Goal: Participate in discussion: Engage in conversation with other users on a specific topic

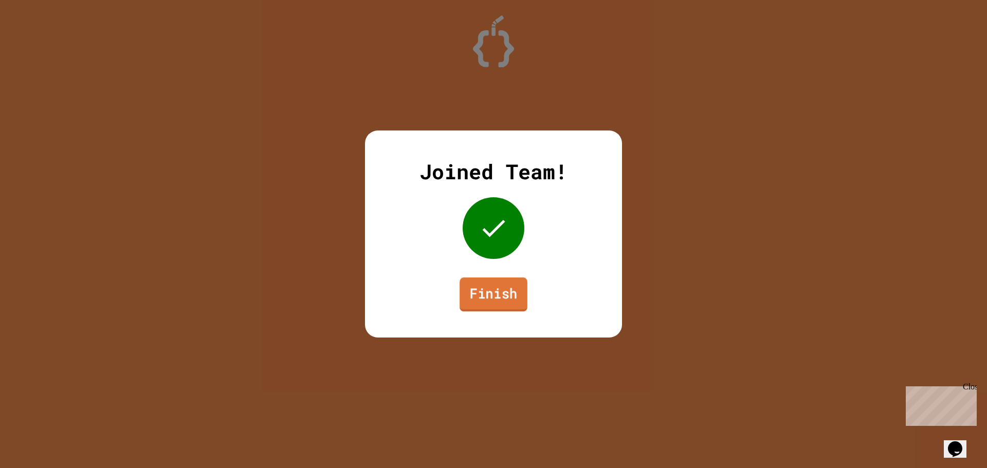
click at [487, 300] on link "Finish" at bounding box center [493, 295] width 68 height 34
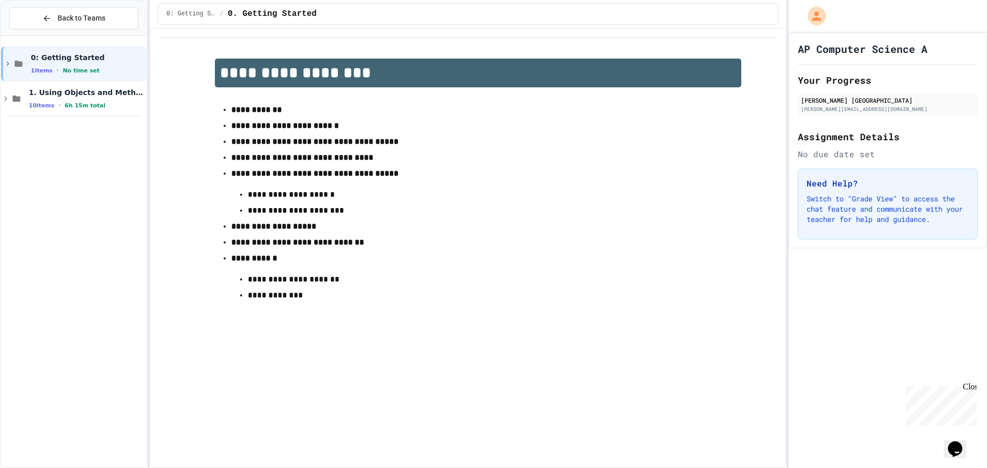
click at [55, 12] on button "Back to Teams" at bounding box center [73, 18] width 129 height 22
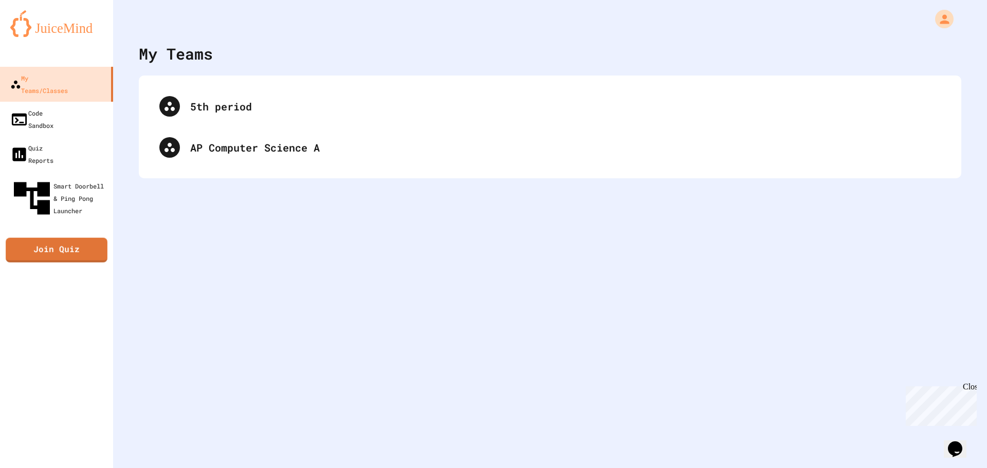
click at [71, 191] on div "My Teams/Classes Code Sandbox Quiz Reports Smart Doorbell & Ping Pong Launcher …" at bounding box center [56, 234] width 113 height 468
click at [72, 236] on link "Join Quiz" at bounding box center [56, 249] width 87 height 26
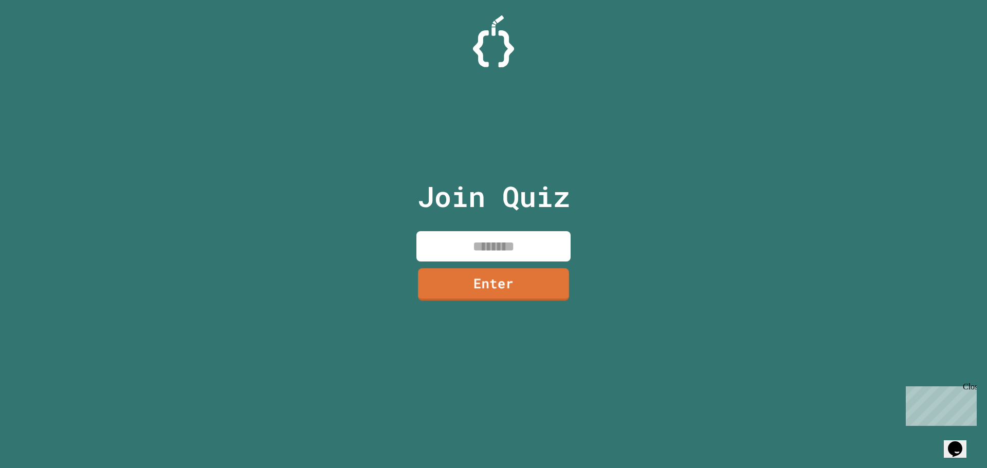
click at [515, 239] on input at bounding box center [493, 246] width 154 height 30
type input "********"
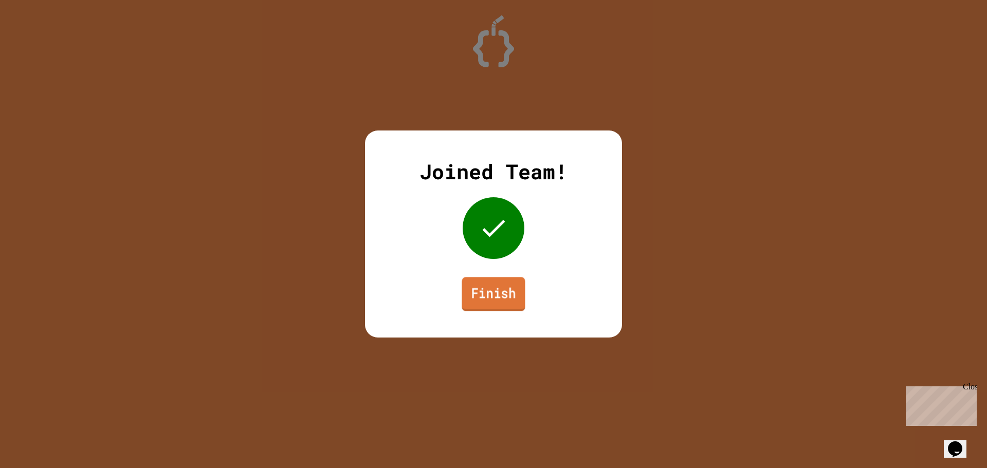
click at [475, 303] on link "Finish" at bounding box center [493, 294] width 63 height 34
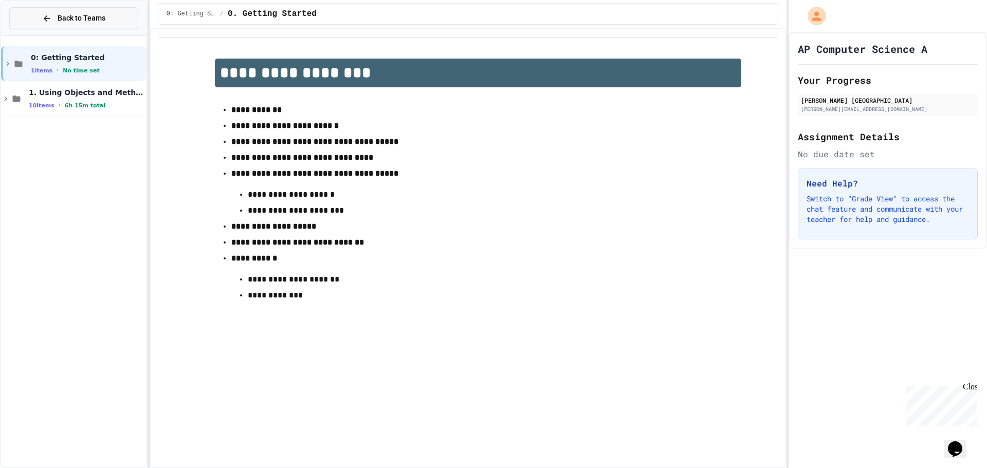
click at [34, 18] on button "Back to Teams" at bounding box center [73, 18] width 129 height 22
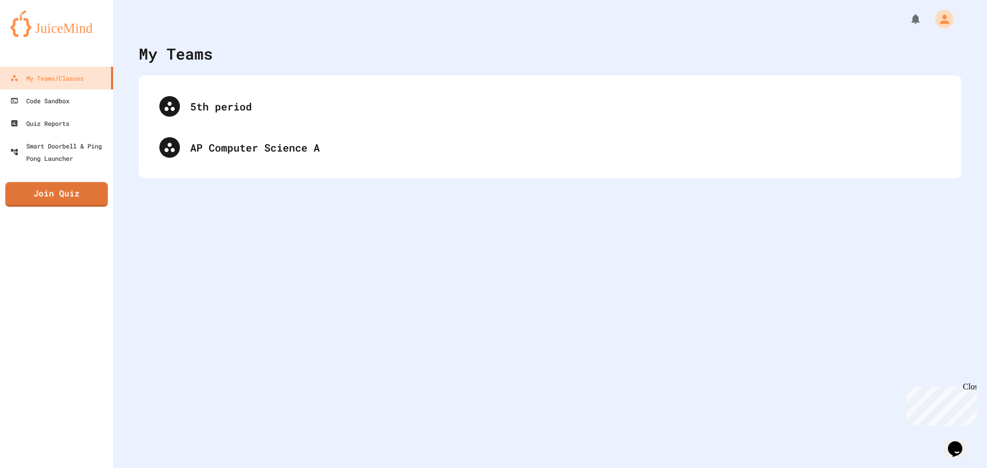
click at [76, 199] on link "Join Quiz" at bounding box center [56, 194] width 103 height 25
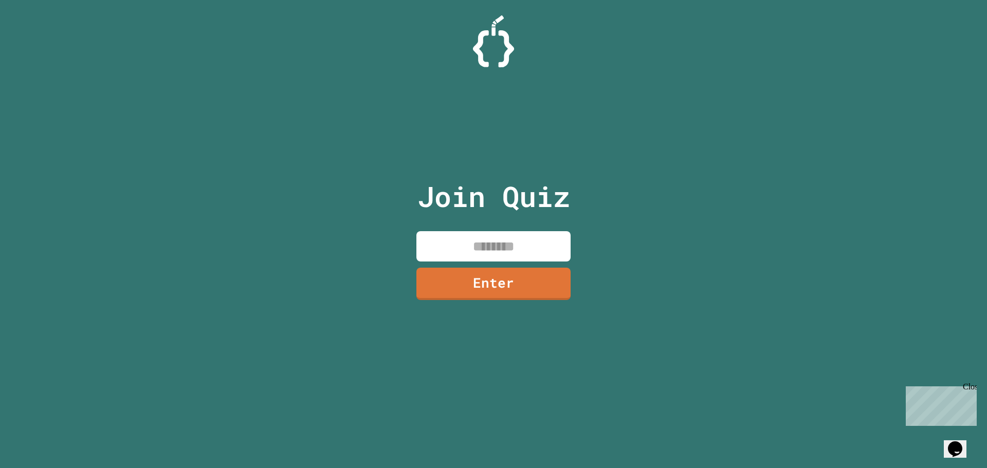
click at [535, 253] on input at bounding box center [493, 246] width 154 height 30
type input "********"
click at [549, 295] on link "Enter" at bounding box center [493, 283] width 156 height 33
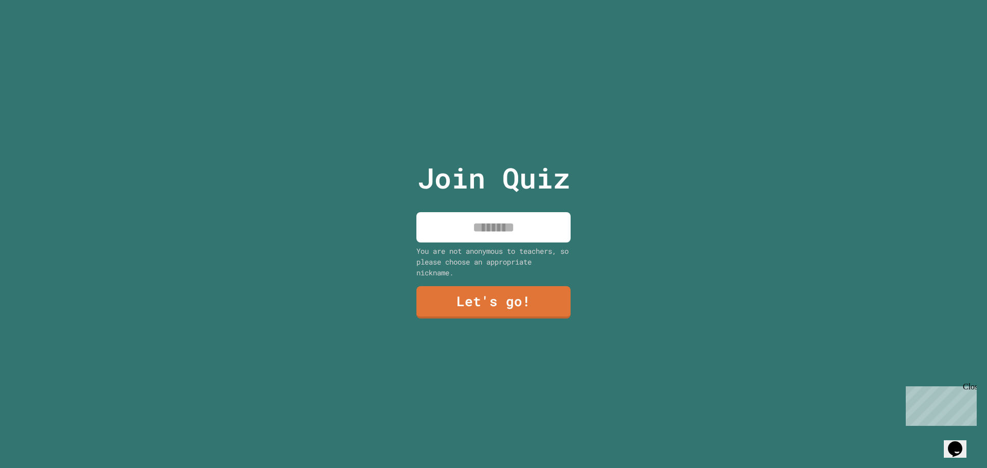
click at [563, 222] on input at bounding box center [493, 227] width 154 height 30
type input "******"
click at [542, 312] on link "Let's go!" at bounding box center [493, 301] width 155 height 33
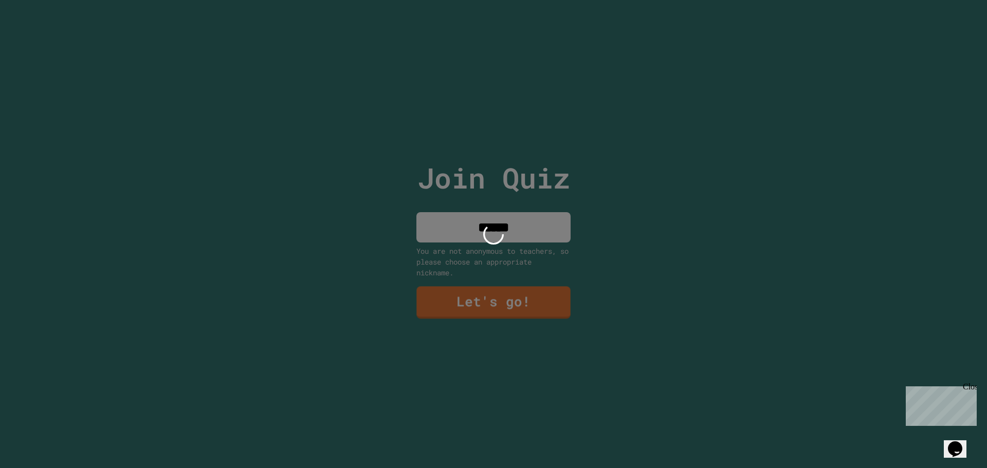
click at [543, 287] on div at bounding box center [493, 234] width 987 height 468
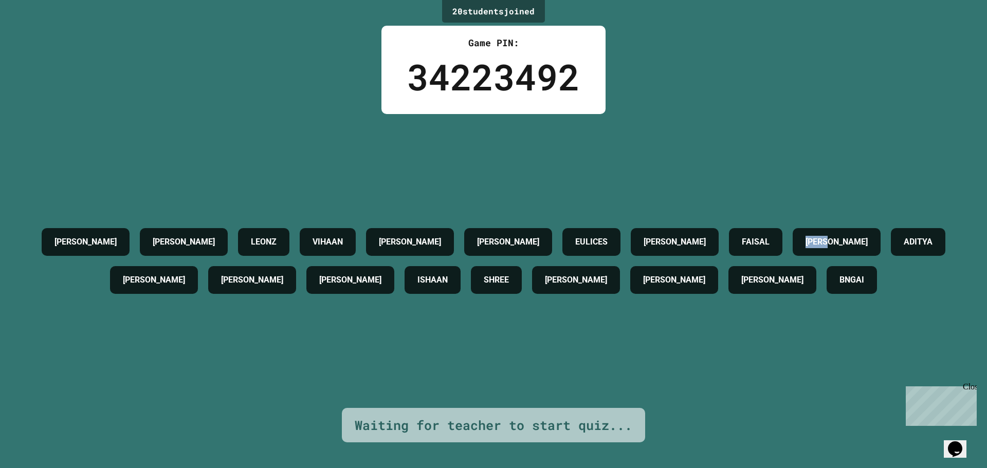
drag, startPoint x: 876, startPoint y: 236, endPoint x: 931, endPoint y: 230, distance: 55.9
click at [880, 230] on div "[PERSON_NAME]" at bounding box center [837, 242] width 88 height 28
click at [880, 236] on div "[PERSON_NAME]" at bounding box center [837, 242] width 88 height 28
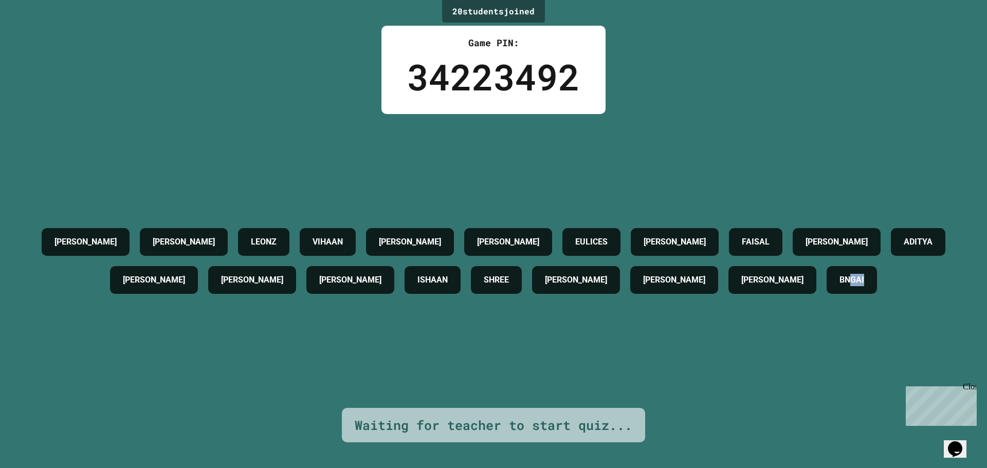
drag, startPoint x: 878, startPoint y: 291, endPoint x: 854, endPoint y: 301, distance: 26.1
click at [854, 299] on div "[PERSON_NAME] [PERSON_NAME] [PERSON_NAME] [PERSON_NAME] [PERSON_NAME] [PERSON_N…" at bounding box center [493, 261] width 935 height 76
click at [873, 299] on div "[PERSON_NAME] [PERSON_NAME] [PERSON_NAME] [PERSON_NAME] [PERSON_NAME] [PERSON_N…" at bounding box center [493, 261] width 935 height 76
drag, startPoint x: 876, startPoint y: 275, endPoint x: 876, endPoint y: 295, distance: 20.0
click at [876, 294] on div "BNGAI" at bounding box center [851, 280] width 50 height 28
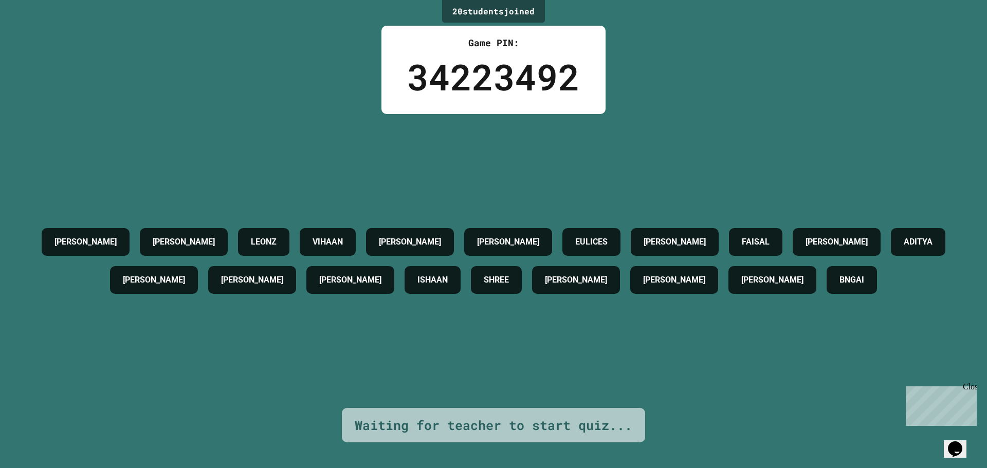
drag, startPoint x: 883, startPoint y: 272, endPoint x: 879, endPoint y: 312, distance: 40.3
click at [879, 312] on div "[PERSON_NAME] [PERSON_NAME] [PERSON_NAME] [PERSON_NAME] [PERSON_NAME] [PERSON_N…" at bounding box center [493, 261] width 935 height 294
drag, startPoint x: 879, startPoint y: 290, endPoint x: 835, endPoint y: 316, distance: 50.4
click at [835, 316] on div "[PERSON_NAME] [PERSON_NAME] [PERSON_NAME] [PERSON_NAME] [PERSON_NAME] [PERSON_N…" at bounding box center [493, 261] width 935 height 294
click at [868, 236] on h4 "[PERSON_NAME]" at bounding box center [836, 242] width 62 height 12
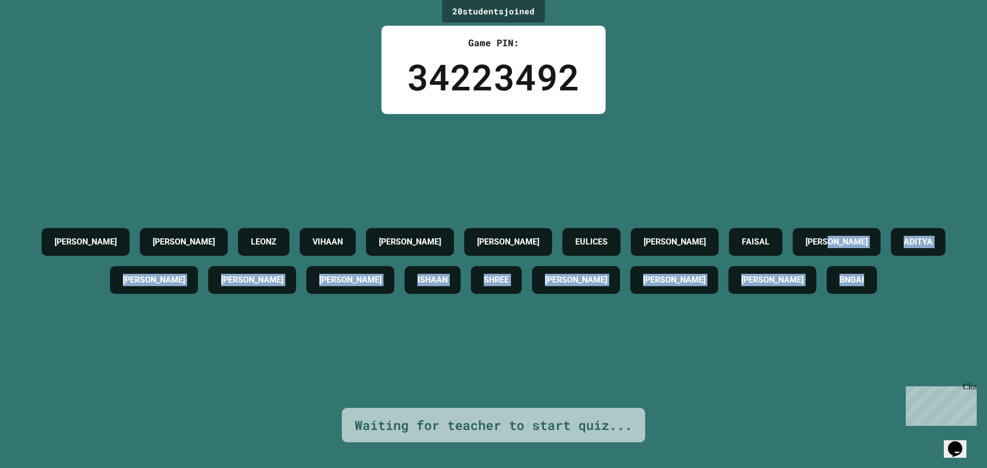
drag, startPoint x: 928, startPoint y: 233, endPoint x: 934, endPoint y: 373, distance: 139.4
click at [934, 373] on div "[PERSON_NAME] [PERSON_NAME] [PERSON_NAME] [PERSON_NAME] [PERSON_NAME] [PERSON_N…" at bounding box center [493, 261] width 935 height 294
click at [968, 382] on div "20 student s joined Game PIN: 34223492 [PERSON_NAME] [PERSON_NAME] [PERSON_NAME…" at bounding box center [493, 234] width 987 height 468
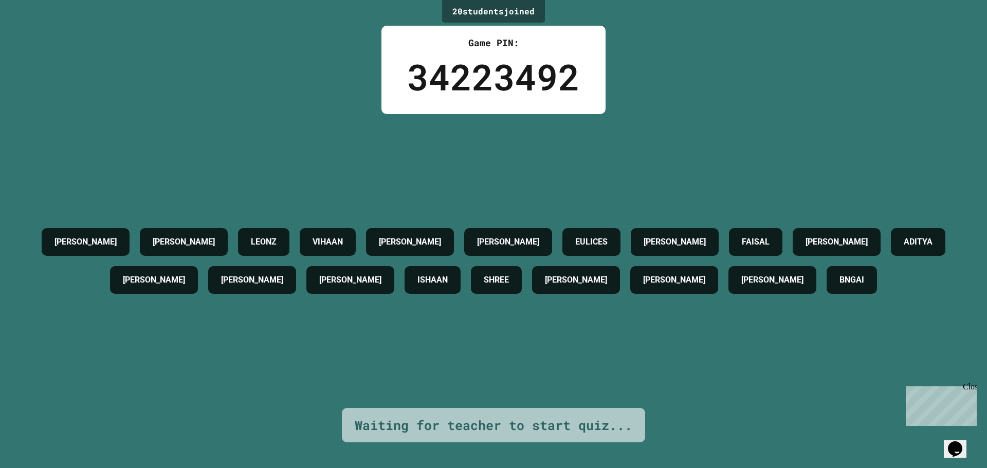
drag, startPoint x: 969, startPoint y: 385, endPoint x: 1870, endPoint y: 767, distance: 979.0
click at [969, 385] on div "Close" at bounding box center [969, 388] width 13 height 13
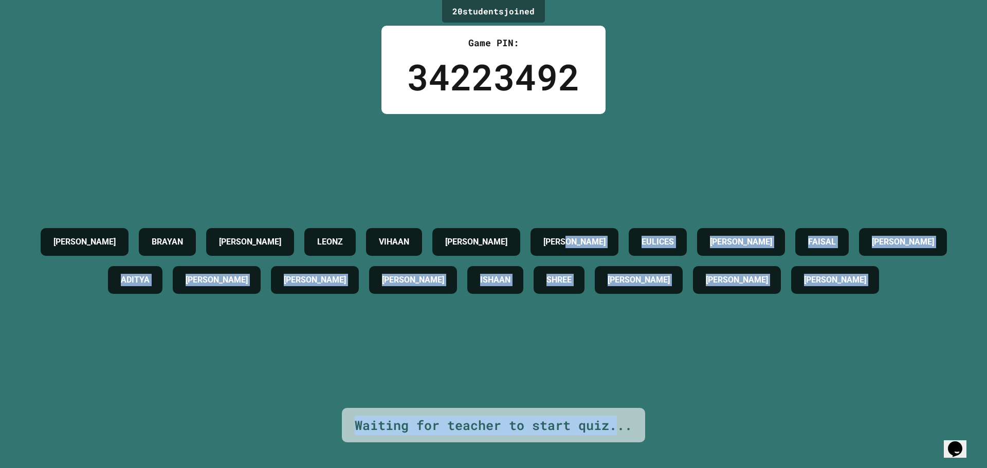
drag, startPoint x: 670, startPoint y: 163, endPoint x: 611, endPoint y: 341, distance: 187.4
click at [616, 396] on div "[PERSON_NAME] [PERSON_NAME] [PERSON_NAME] [PERSON_NAME] [PERSON_NAME] [PERSON_N…" at bounding box center [493, 261] width 935 height 294
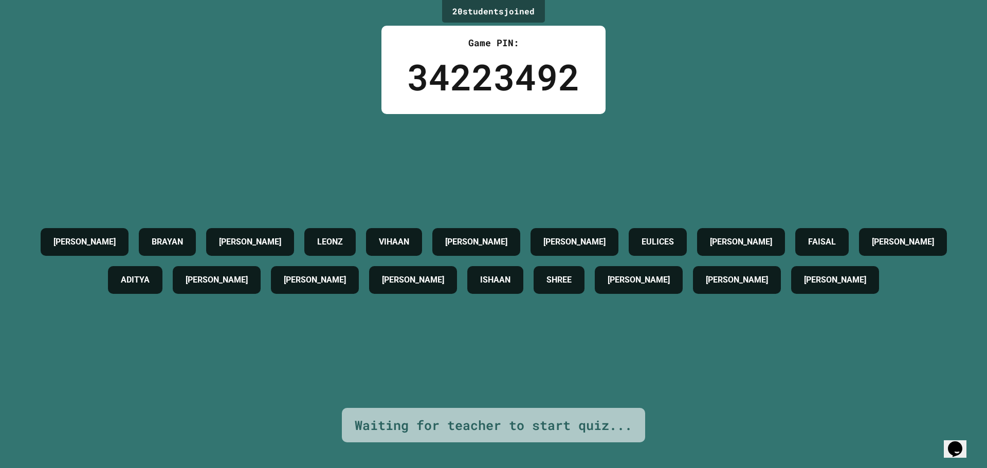
drag, startPoint x: 477, startPoint y: 100, endPoint x: 366, endPoint y: 142, distance: 118.3
click at [470, 101] on div "34223492" at bounding box center [493, 77] width 173 height 54
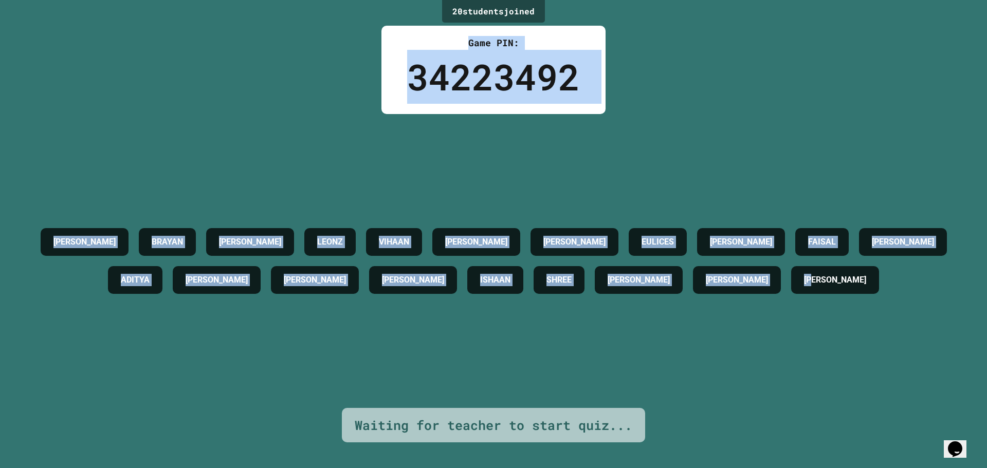
drag, startPoint x: 408, startPoint y: 1, endPoint x: 887, endPoint y: 301, distance: 565.4
click at [864, 300] on div "20 student s joined Game PIN: 34223492 [PERSON_NAME] [PERSON_NAME] [PERSON_NAME…" at bounding box center [493, 234] width 987 height 468
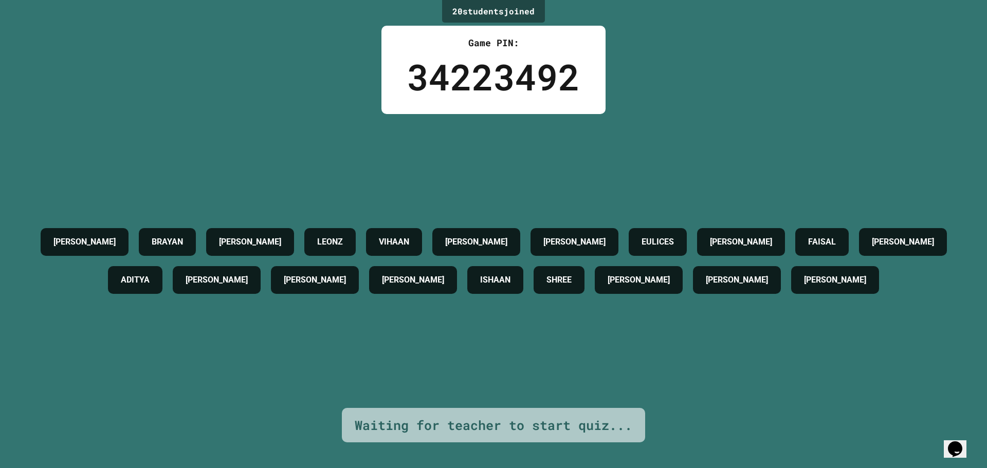
click at [900, 299] on div "[PERSON_NAME] [PERSON_NAME] [PERSON_NAME] [PERSON_NAME] [PERSON_NAME] [PERSON_N…" at bounding box center [493, 261] width 935 height 76
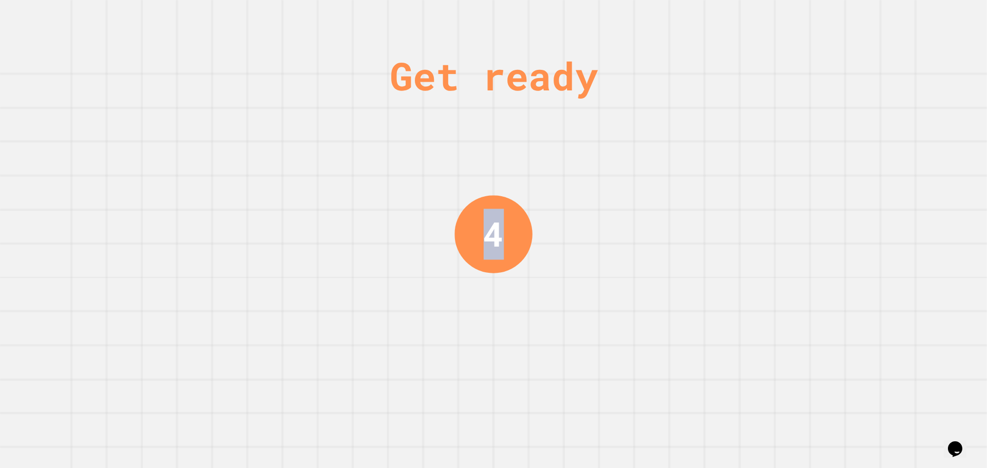
drag, startPoint x: 486, startPoint y: 236, endPoint x: 570, endPoint y: 250, distance: 86.0
click at [570, 250] on div "Get ready 4" at bounding box center [493, 234] width 987 height 468
click at [570, 250] on div "Get ready 3" at bounding box center [493, 234] width 987 height 468
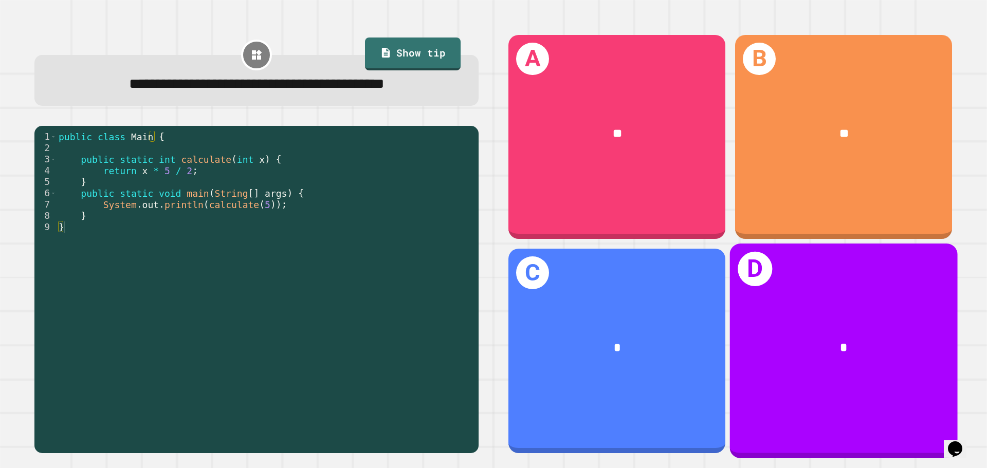
click at [911, 339] on div "*" at bounding box center [843, 348] width 177 height 19
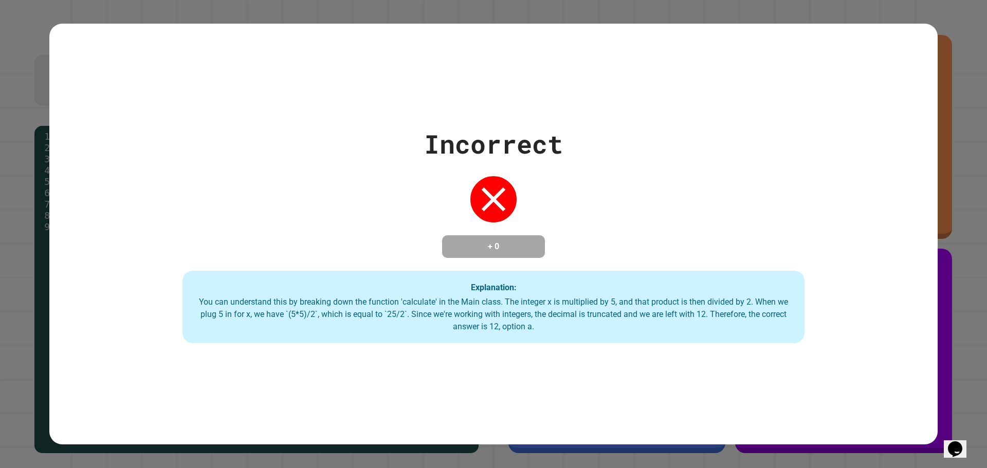
click at [661, 167] on div "Incorrect + 0 Explanation: You can understand this by breaking down the functio…" at bounding box center [493, 234] width 888 height 219
click at [657, 165] on div "Incorrect + 0 Explanation: You can understand this by breaking down the functio…" at bounding box center [493, 234] width 888 height 219
drag, startPoint x: 657, startPoint y: 165, endPoint x: 405, endPoint y: 196, distance: 254.2
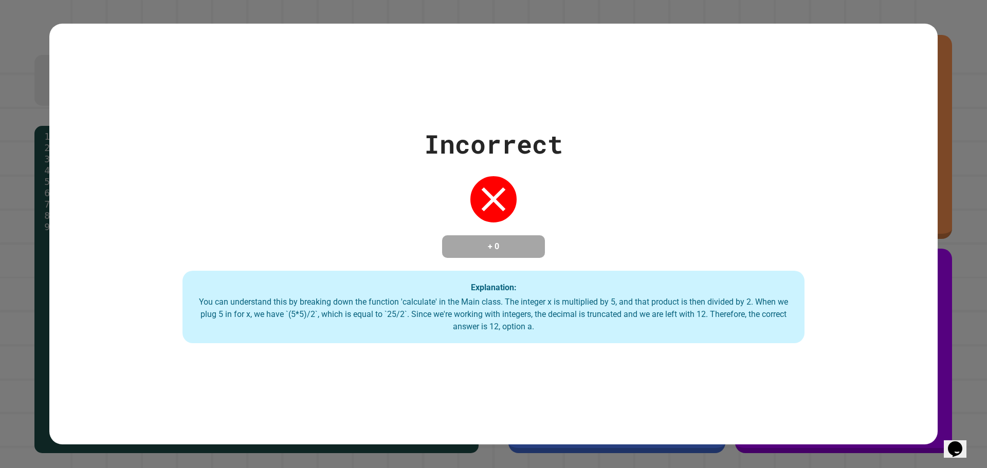
click at [406, 196] on div "Incorrect + 0 Explanation: You can understand this by breaking down the functio…" at bounding box center [493, 234] width 888 height 219
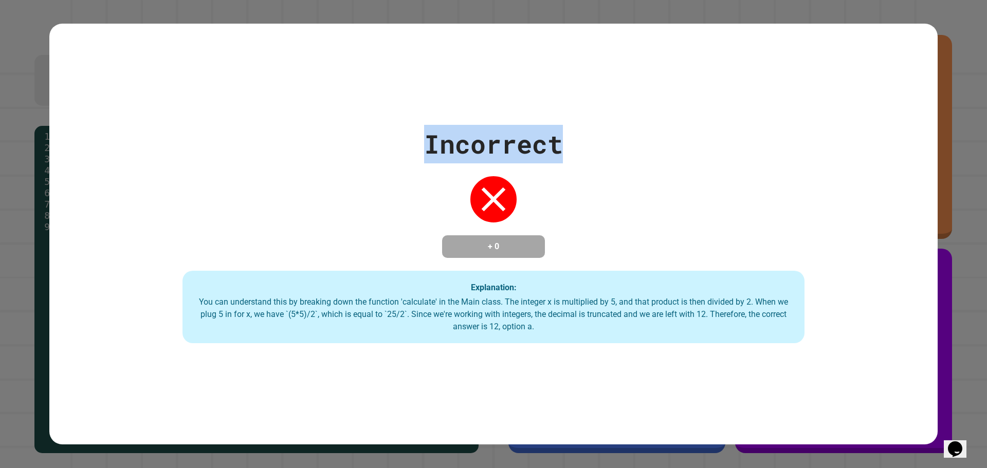
click at [405, 196] on div "Incorrect + 0 Explanation: You can understand this by breaking down the functio…" at bounding box center [493, 234] width 888 height 219
click at [610, 182] on div "Incorrect + 0 Explanation: You can understand this by breaking down the functio…" at bounding box center [493, 234] width 888 height 219
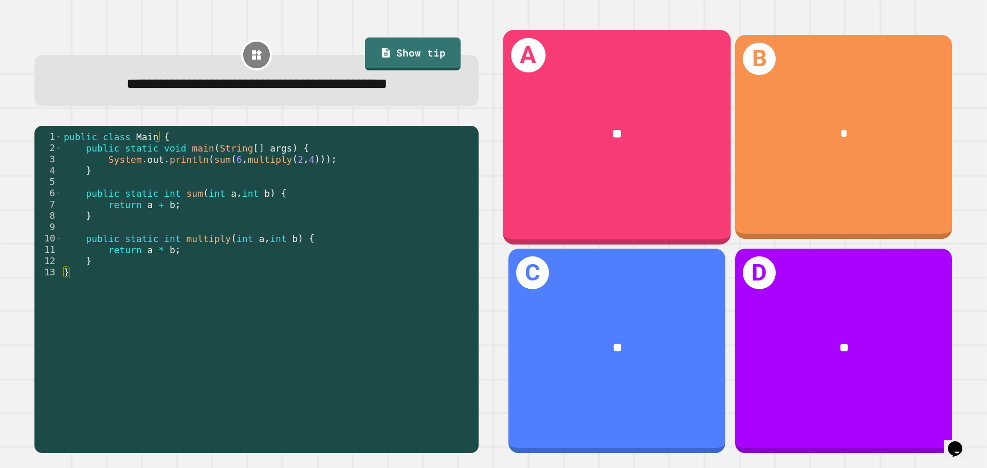
click at [589, 142] on div "**" at bounding box center [617, 134] width 228 height 69
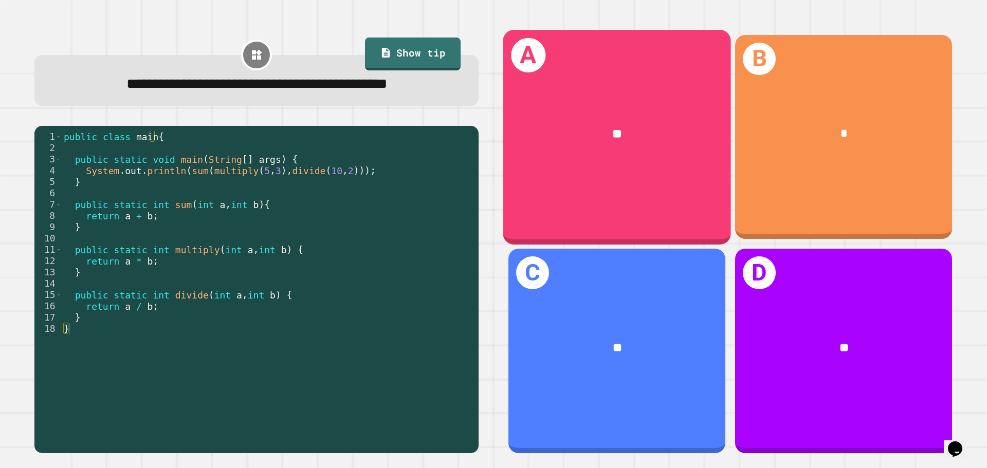
click at [542, 116] on div "**" at bounding box center [617, 134] width 228 height 69
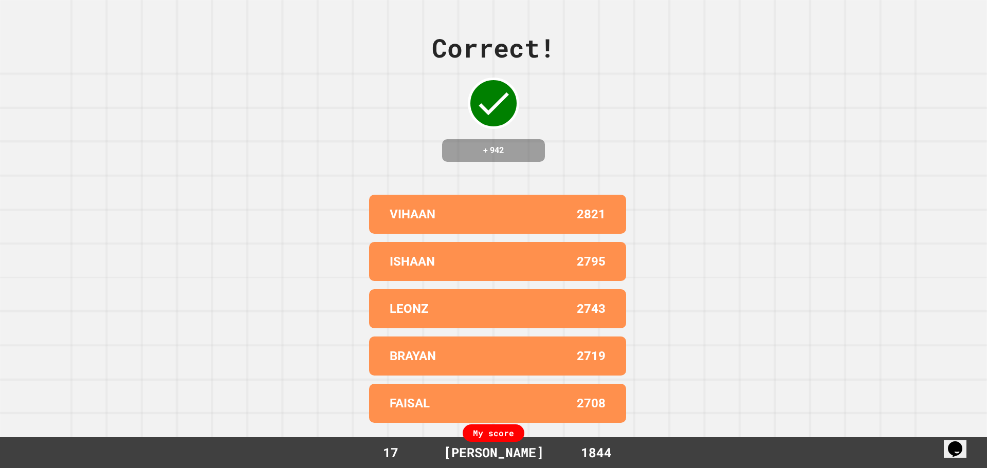
click at [657, 154] on div "Correct! + 942 VIHAAN 2821 ISHAAN 2795 LEONZ 2743 BRAYAN 2719 FAISAL 2708 My sc…" at bounding box center [493, 234] width 987 height 468
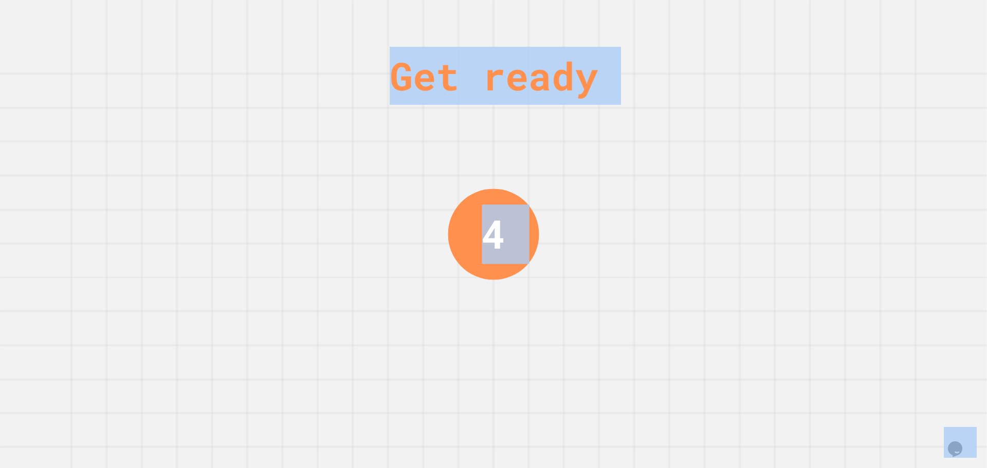
drag, startPoint x: 385, startPoint y: 203, endPoint x: 626, endPoint y: 430, distance: 331.2
click at [638, 405] on div "Get ready 4" at bounding box center [493, 234] width 987 height 468
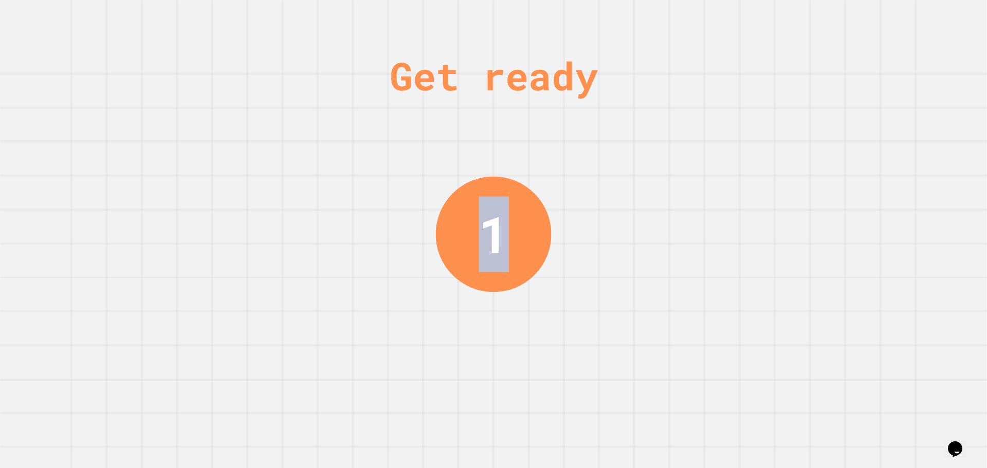
drag, startPoint x: 480, startPoint y: 227, endPoint x: 591, endPoint y: 238, distance: 111.6
click at [591, 238] on div "Get ready 1" at bounding box center [493, 234] width 987 height 468
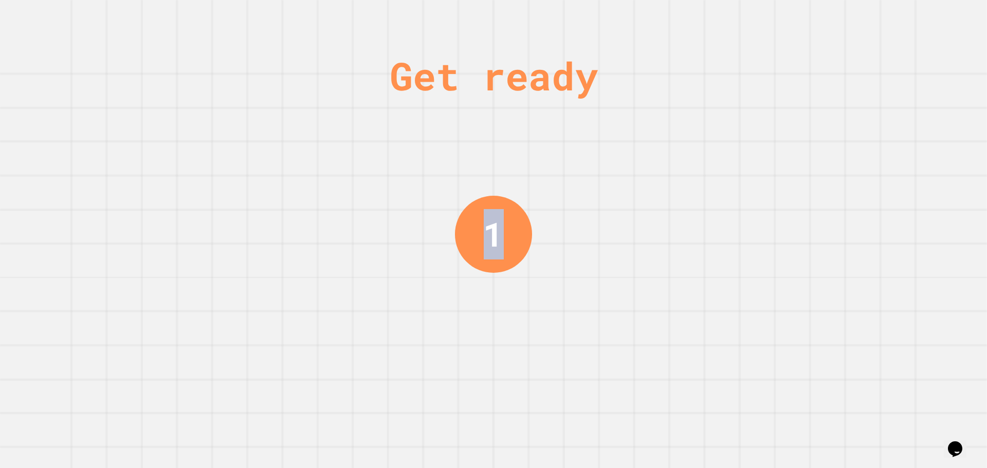
click at [592, 242] on div "Get ready 1" at bounding box center [493, 234] width 987 height 468
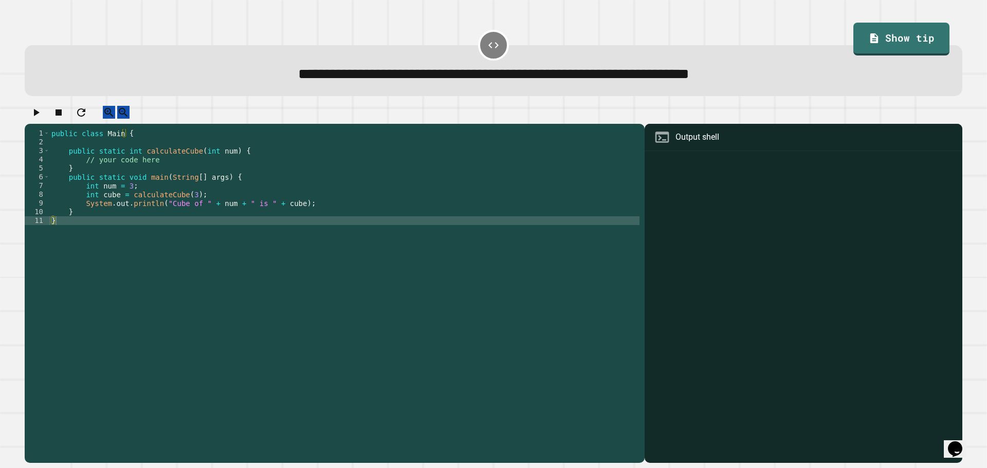
click at [171, 164] on div "public class Main { public static int calculateCube ( int num ) { // your code …" at bounding box center [344, 286] width 590 height 315
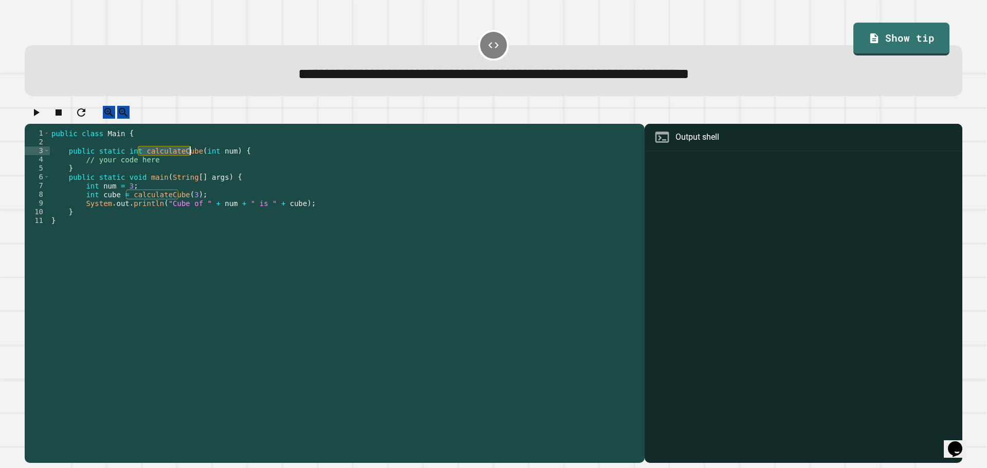
click at [171, 164] on div "public class Main { public static int calculateCube ( int num ) { // your code …" at bounding box center [344, 286] width 590 height 315
click at [147, 172] on div "public class Main { public static int calculateCube ( int num ) { // your code …" at bounding box center [344, 286] width 590 height 315
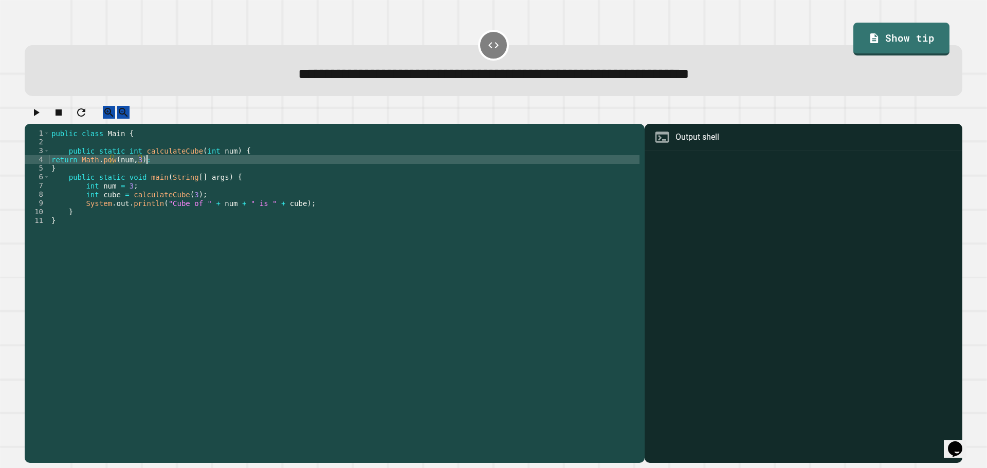
scroll to position [0, 6]
click at [60, 170] on div "public class Main { public static int calculateCube ( int num ) { return Math .…" at bounding box center [344, 286] width 590 height 315
click at [51, 167] on div "public class Main { public static int calculateCube ( int num ) { double num1 =…" at bounding box center [344, 286] width 590 height 315
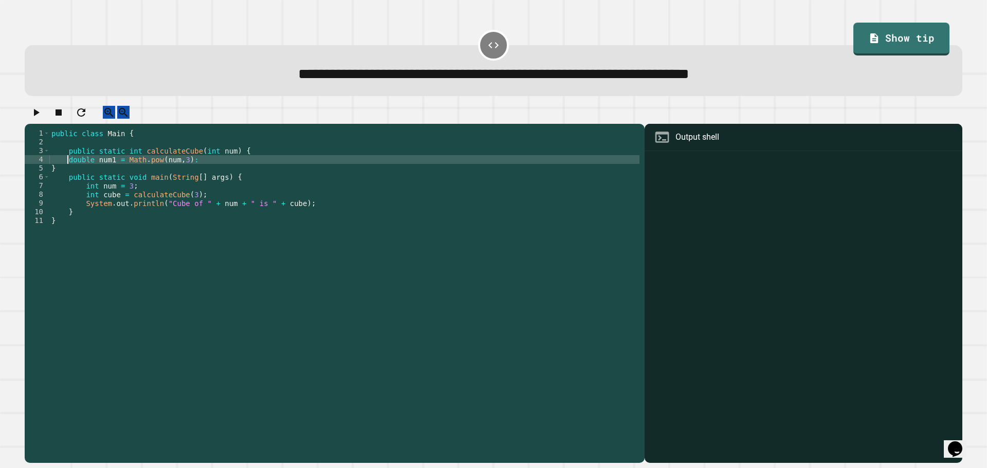
click at [192, 173] on div "public class Main { public static int calculateCube ( int num ) { double num1 =…" at bounding box center [344, 286] width 590 height 315
type textarea "**********"
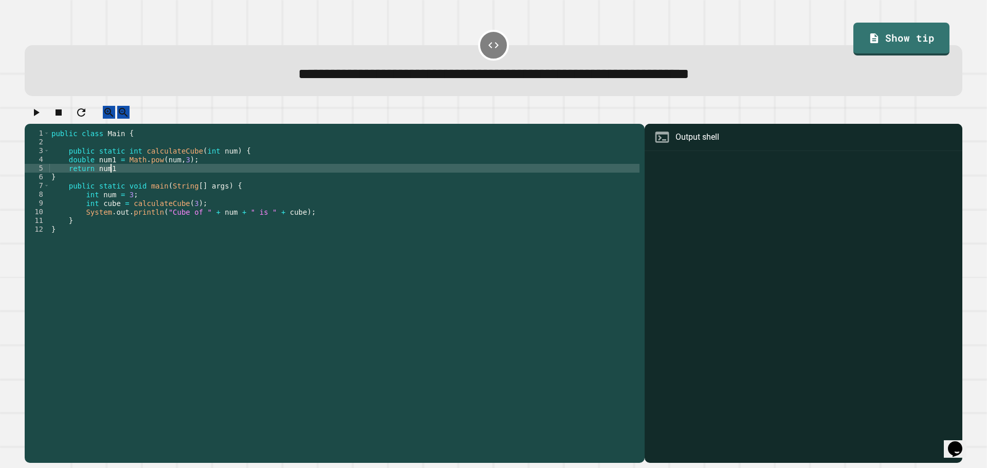
click at [242, 170] on div "public class Main { public static int calculateCube ( int num ) { double num1 =…" at bounding box center [344, 286] width 590 height 315
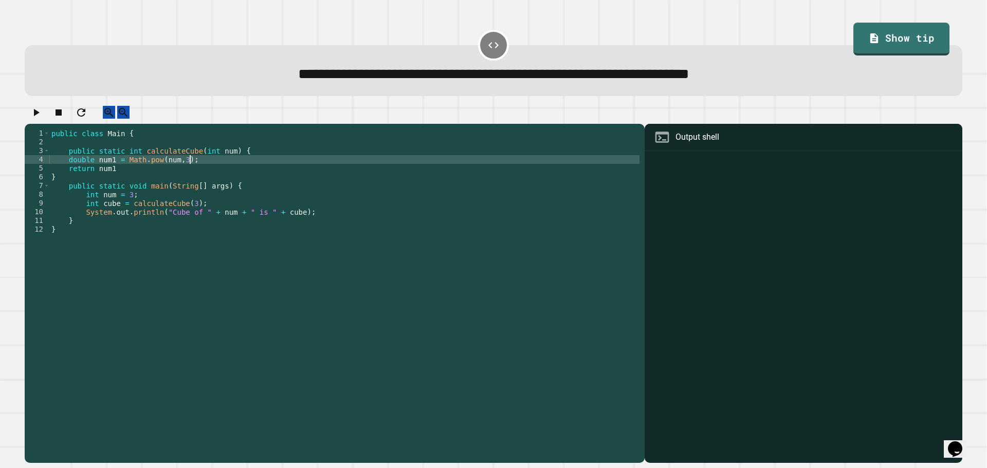
type textarea "**********"
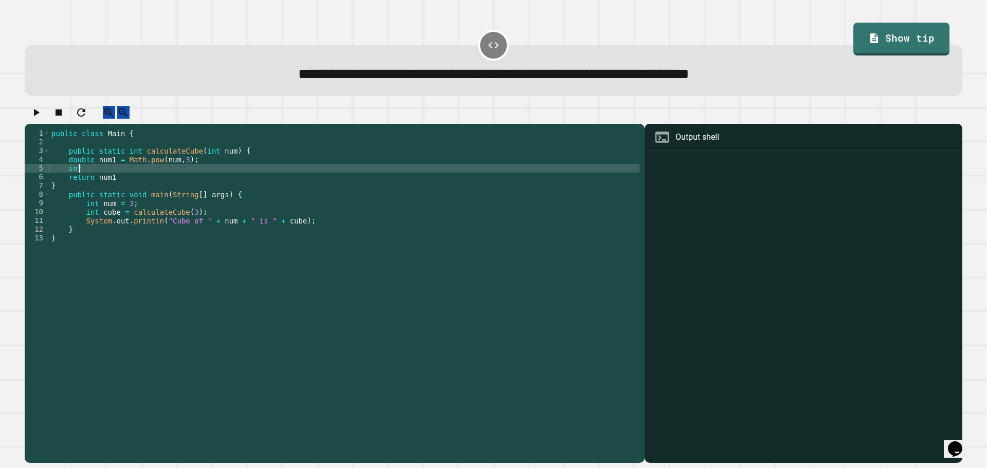
scroll to position [0, 2]
type textarea "*"
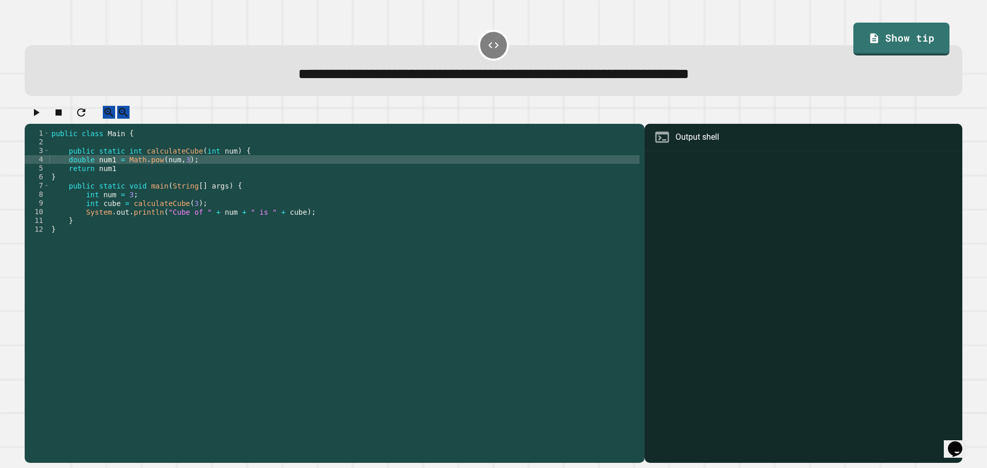
click at [42, 113] on icon "button" at bounding box center [36, 112] width 12 height 12
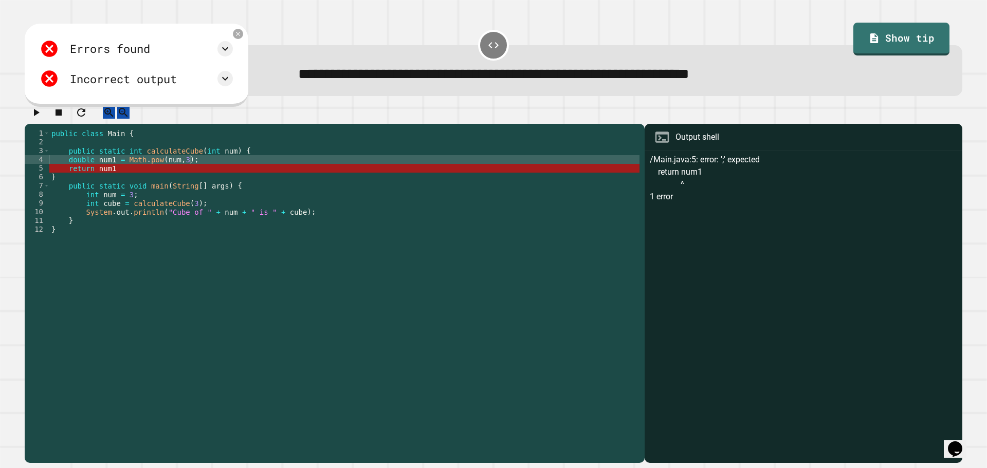
click at [131, 176] on div "public class Main { public static int calculateCube ( int num ) { double num1 =…" at bounding box center [344, 286] width 590 height 315
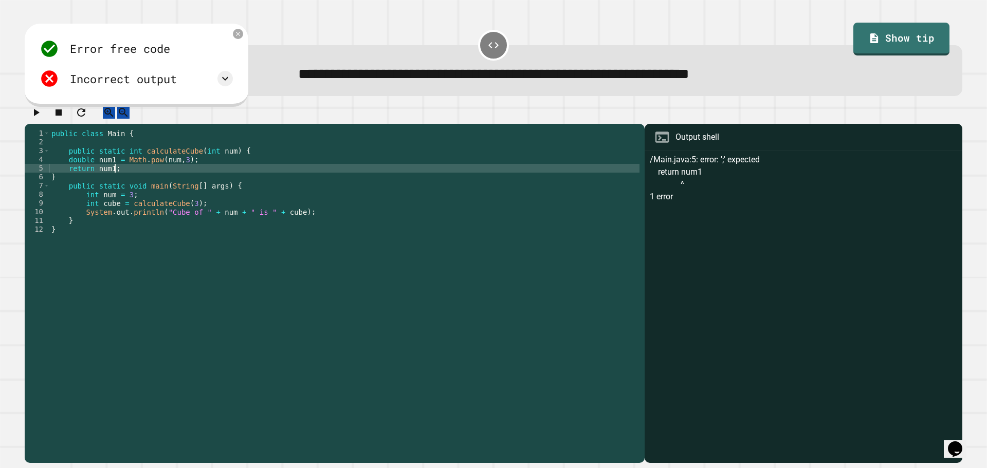
scroll to position [0, 4]
click at [42, 119] on icon "button" at bounding box center [36, 112] width 12 height 12
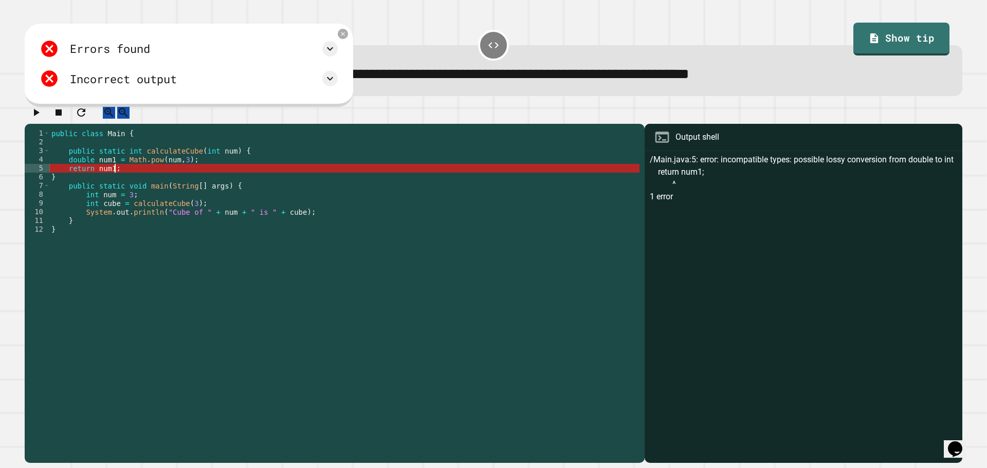
click at [149, 180] on div "public class Main { public static int calculateCube ( int num ) { double num1 =…" at bounding box center [344, 286] width 590 height 315
click at [249, 170] on div "public class Main { public static int calculateCube ( int num ) { double num1 =…" at bounding box center [344, 286] width 590 height 315
type textarea "**********"
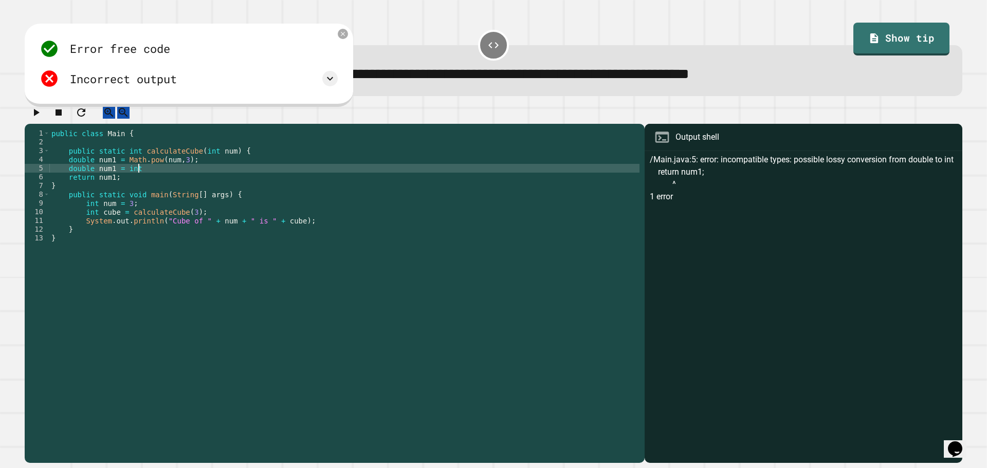
scroll to position [0, 6]
type textarea "*"
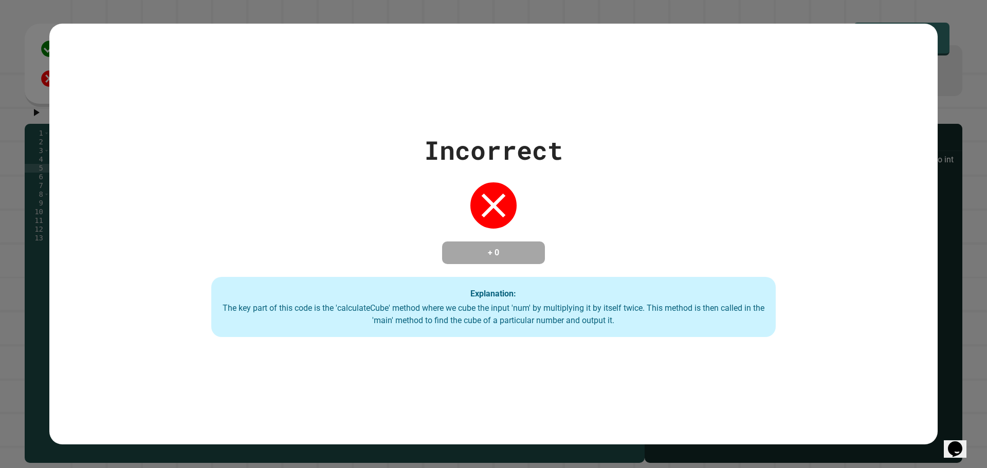
scroll to position [0, 0]
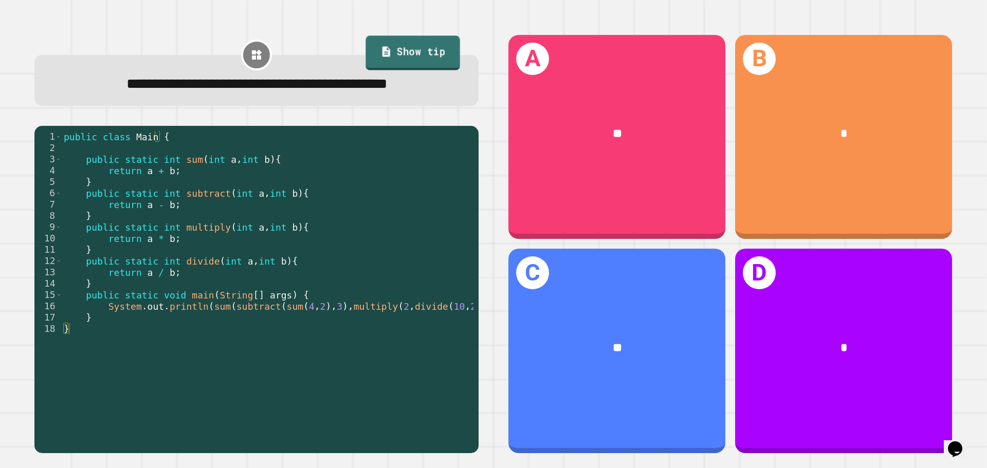
click at [404, 51] on link "Show tip" at bounding box center [412, 53] width 95 height 34
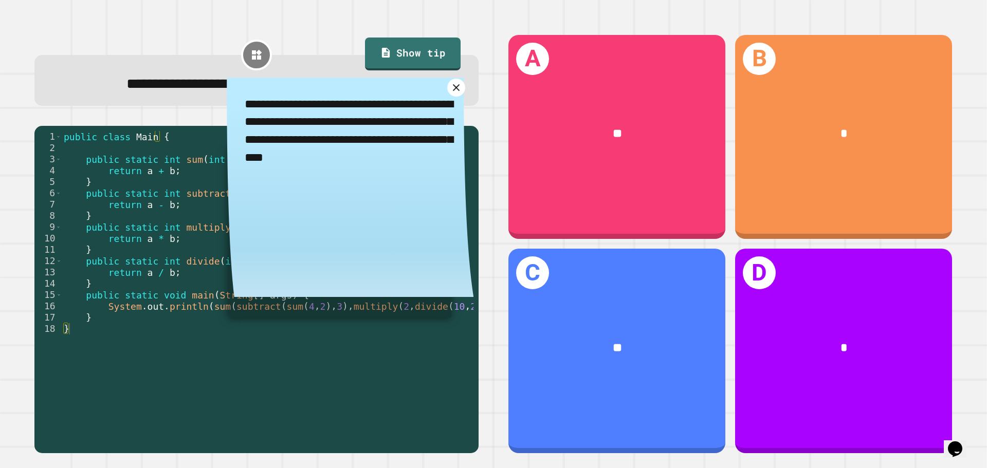
click at [450, 94] on icon at bounding box center [456, 88] width 12 height 12
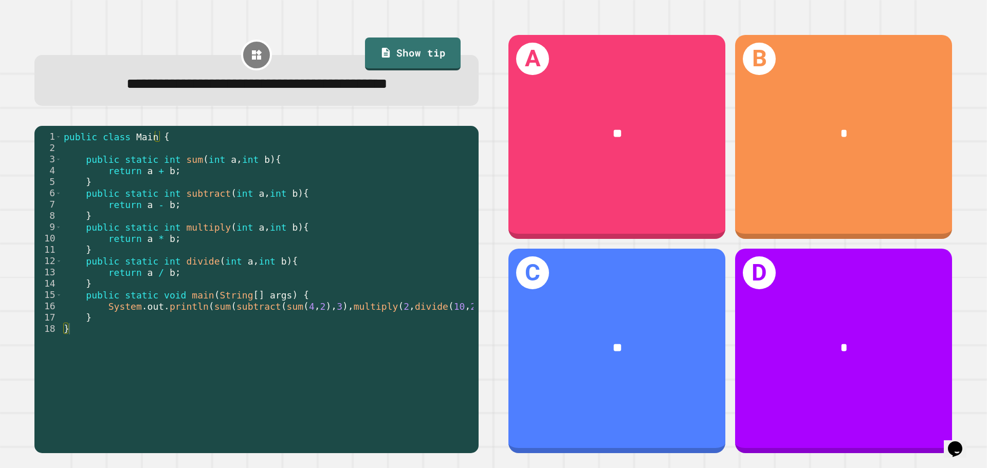
click at [906, 170] on div "B *" at bounding box center [843, 137] width 217 height 205
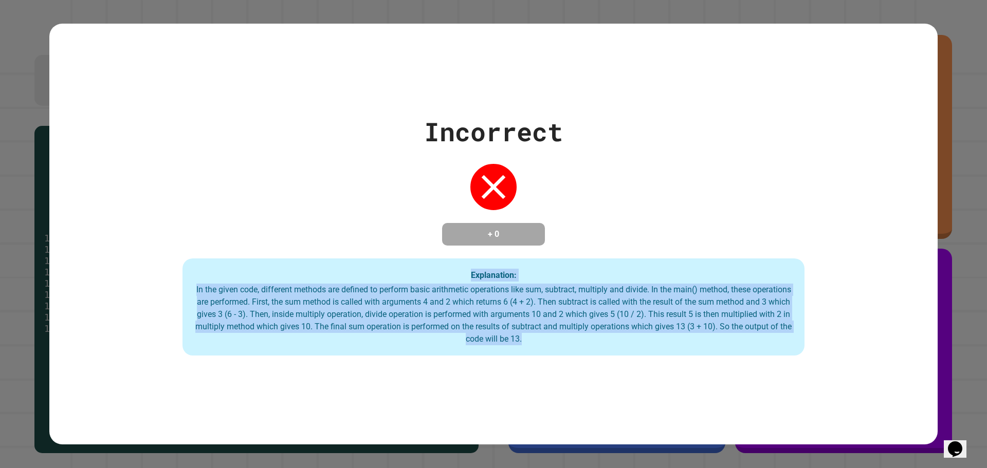
drag, startPoint x: 565, startPoint y: 335, endPoint x: 27, endPoint y: 45, distance: 611.4
click at [7, 47] on div "Incorrect + 0 Explanation: In the given code, different methods are defined to …" at bounding box center [493, 234] width 987 height 468
click at [312, 186] on div "Incorrect + 0 Explanation: In the given code, different methods are defined to …" at bounding box center [493, 235] width 888 height 244
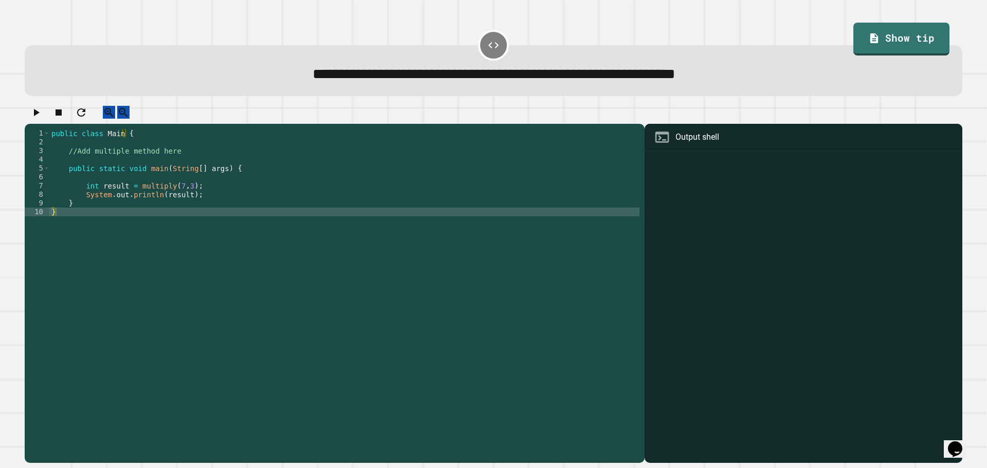
click at [96, 163] on div "public class Main { //Add multiple method here public static void main ( String…" at bounding box center [344, 286] width 590 height 315
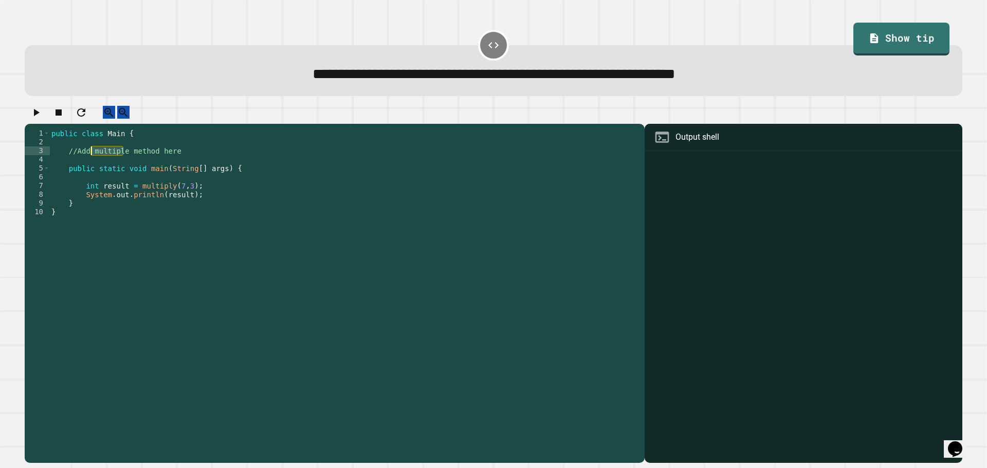
click at [96, 163] on div "public class Main { //Add multiple method here public static void main ( String…" at bounding box center [344, 286] width 590 height 315
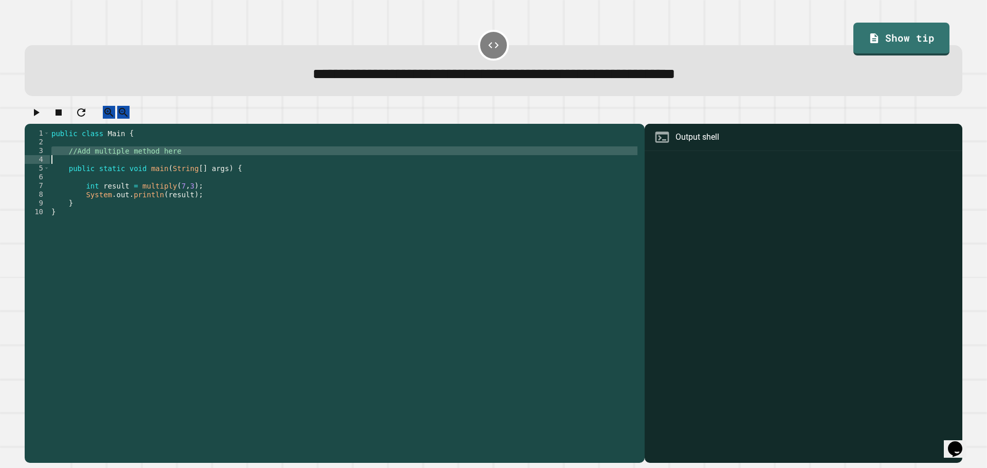
type textarea "**********"
click at [97, 161] on div "public class Main { //Add multiple method here public static void main ( String…" at bounding box center [344, 277] width 590 height 297
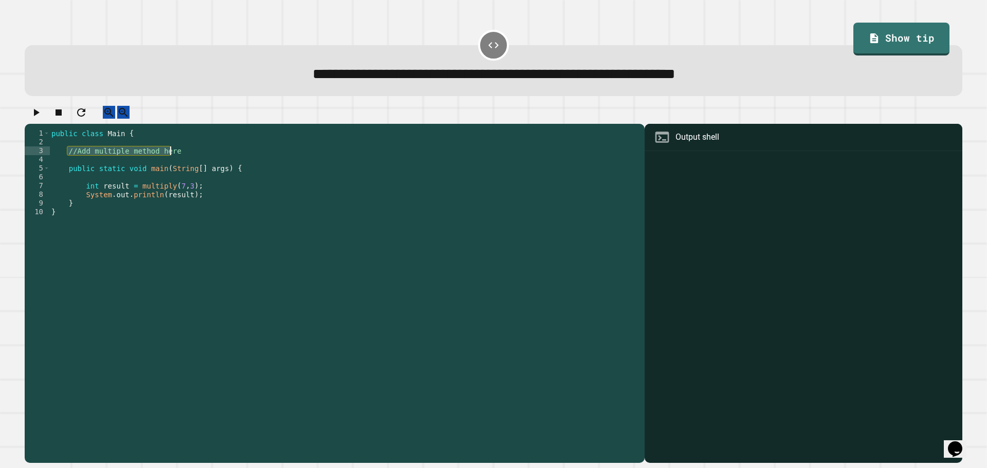
drag, startPoint x: 67, startPoint y: 161, endPoint x: 179, endPoint y: 162, distance: 111.5
click at [179, 162] on div "public class Main { //Add multiple method here public static void main ( String…" at bounding box center [344, 286] width 590 height 315
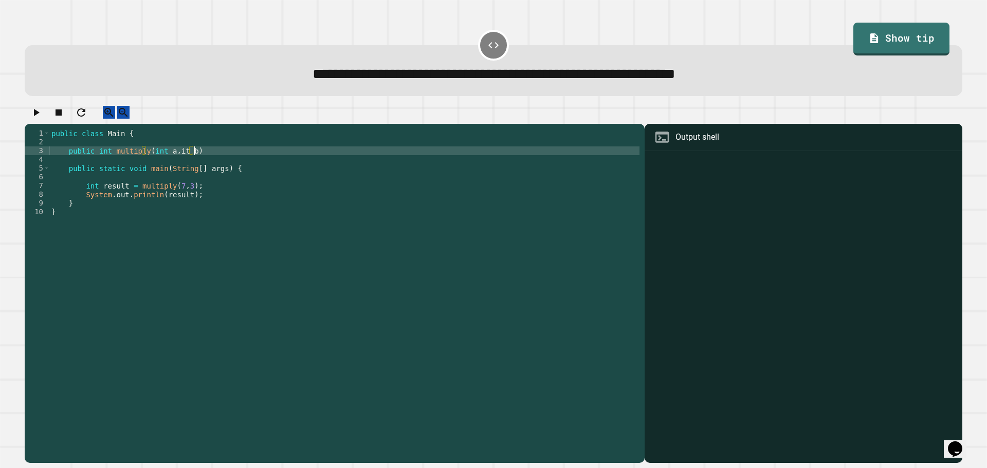
scroll to position [0, 10]
click at [42, 119] on icon "button" at bounding box center [36, 112] width 12 height 12
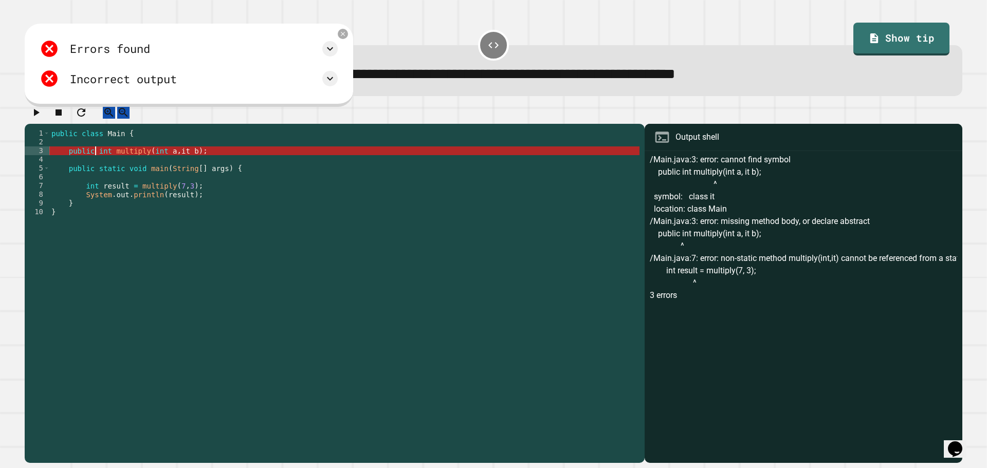
click at [96, 162] on div "public class Main { public int multiply ( int a , it b ) ; public static void m…" at bounding box center [344, 286] width 590 height 315
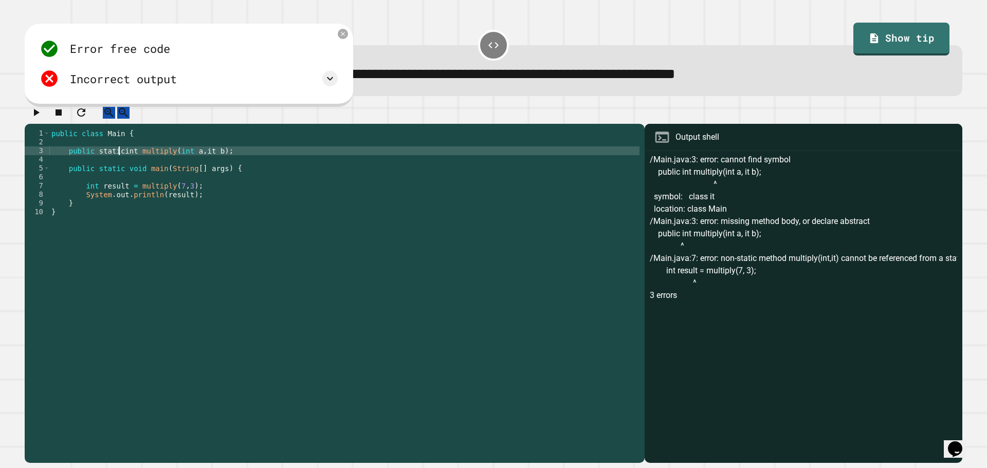
scroll to position [0, 5]
type textarea "**********"
click at [239, 162] on div "public class Main { public static int multiply ( int a , it b ) ; public static…" at bounding box center [344, 286] width 590 height 315
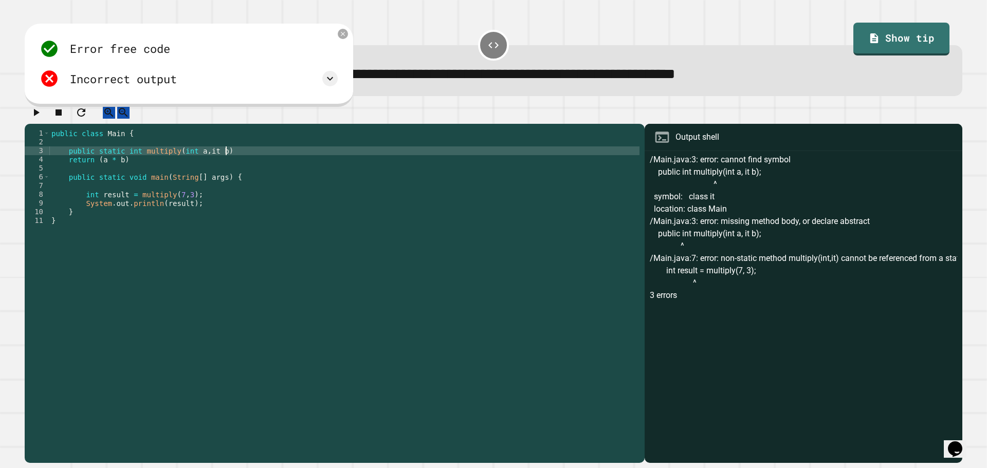
scroll to position [0, 12]
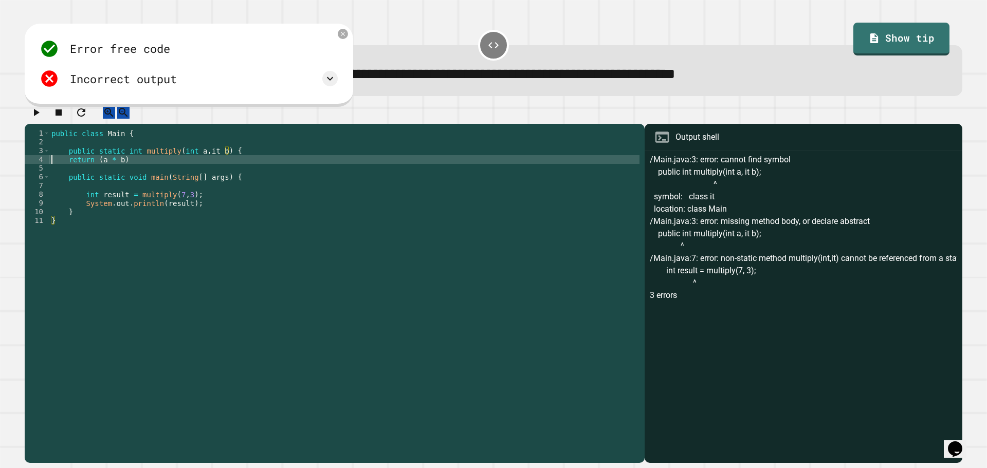
type textarea "**********"
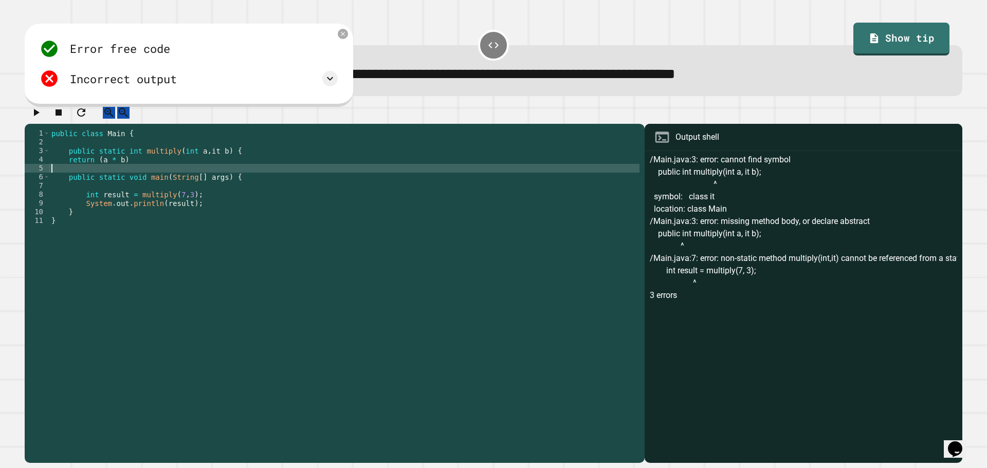
type textarea "**********"
click at [30, 124] on div at bounding box center [493, 115] width 937 height 18
click at [36, 119] on icon "button" at bounding box center [36, 112] width 12 height 12
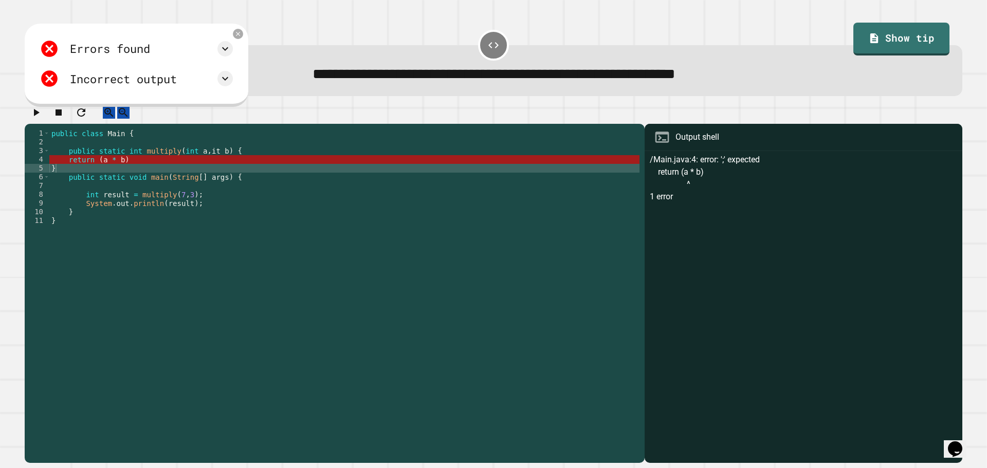
click at [157, 171] on div "public class Main { public static int multiply ( int a , it b ) { return ( a * …" at bounding box center [344, 286] width 590 height 315
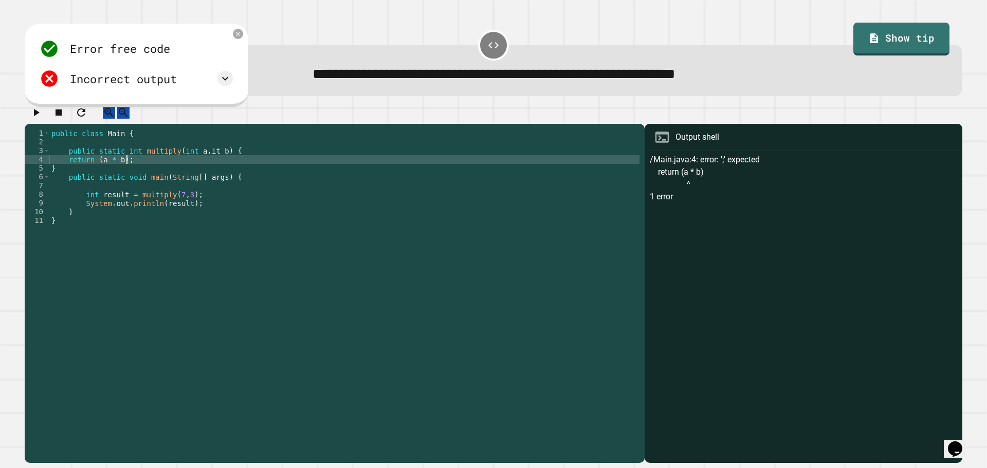
scroll to position [0, 5]
click at [40, 116] on icon "button" at bounding box center [37, 112] width 6 height 7
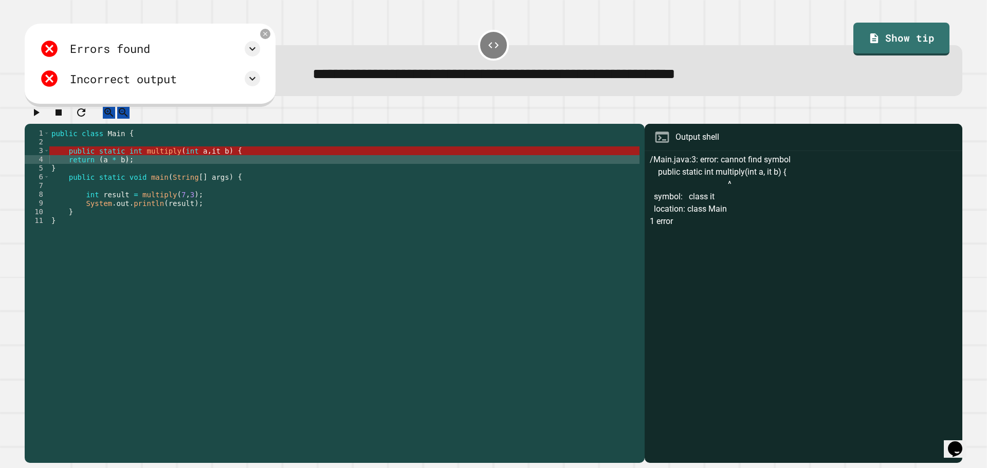
click at [221, 159] on div "public class Main { public static int multiply ( int a , it b ) { return ( a * …" at bounding box center [344, 286] width 590 height 315
click at [206, 161] on div "public class Main { public static int multiply ( int a , it b ) { return ( a * …" at bounding box center [344, 286] width 590 height 315
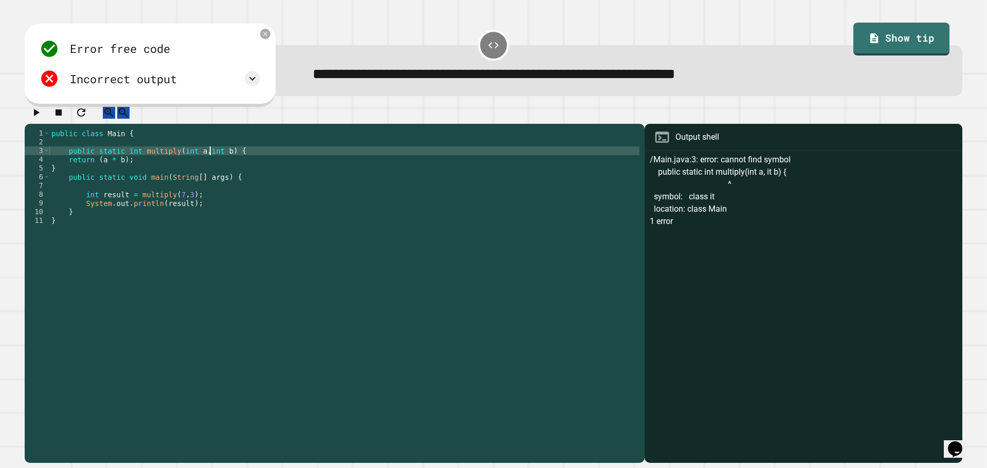
type textarea "**********"
click at [42, 115] on button "button" at bounding box center [36, 112] width 12 height 13
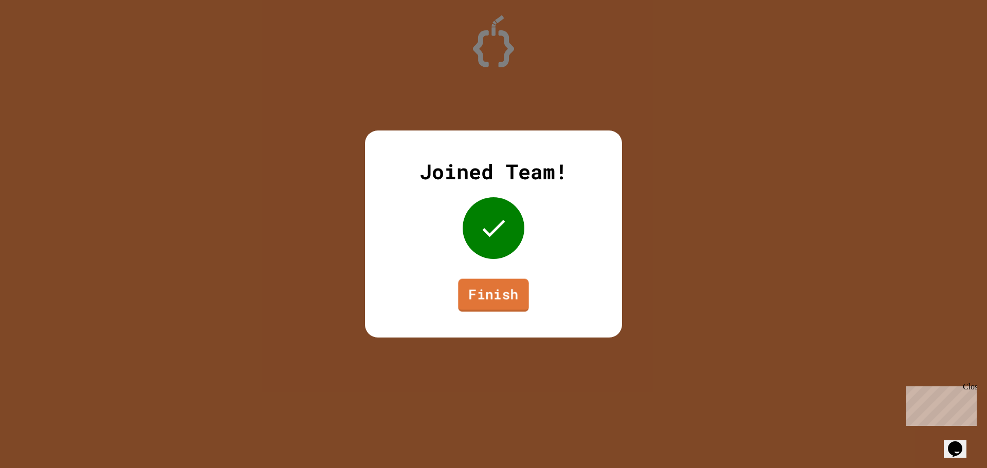
click at [509, 287] on link "Finish" at bounding box center [493, 295] width 70 height 33
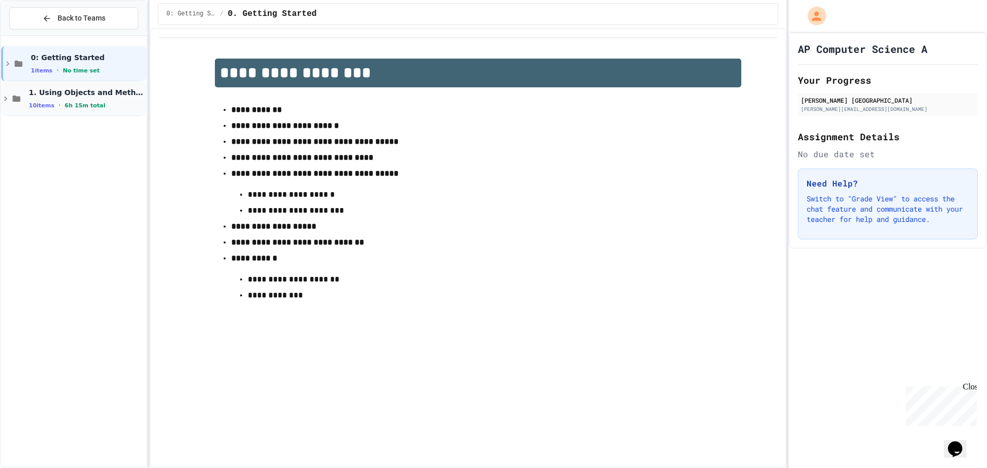
click at [94, 104] on div "10 items • 6h 15m total" at bounding box center [87, 105] width 116 height 8
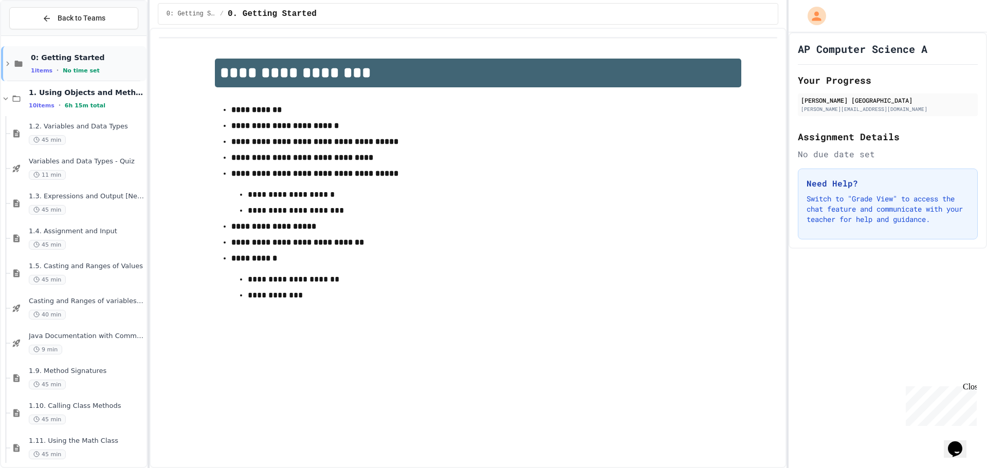
click at [94, 49] on div "0: Getting Started 1 items • No time set" at bounding box center [73, 63] width 145 height 35
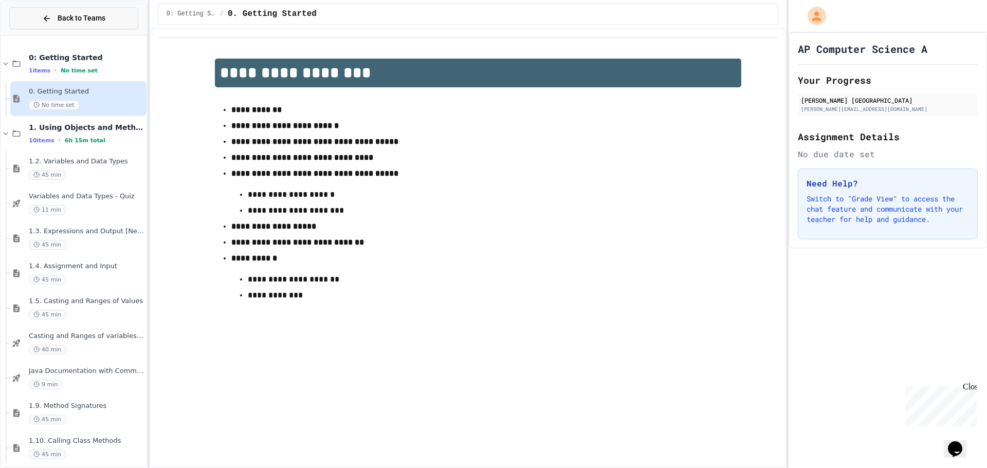
click at [68, 21] on span "Back to Teams" at bounding box center [82, 18] width 48 height 11
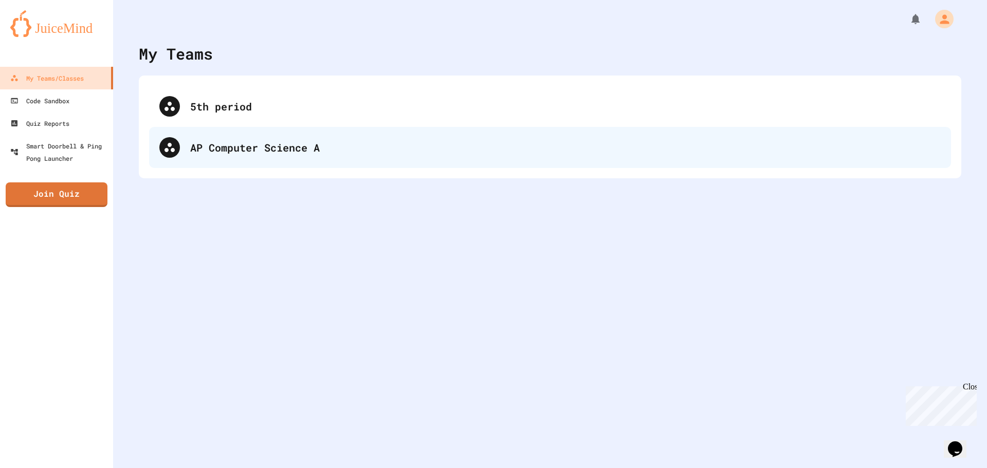
click at [410, 145] on div "AP Computer Science A" at bounding box center [565, 147] width 750 height 15
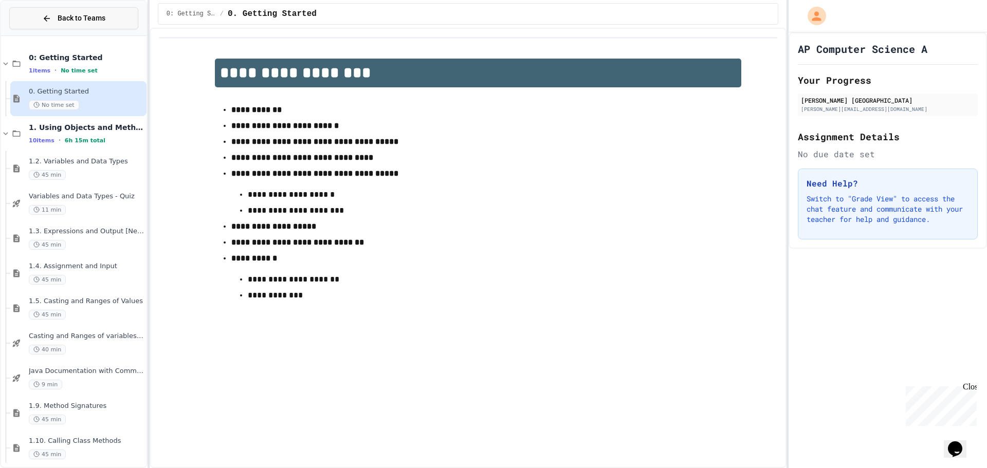
click at [66, 21] on span "Back to Teams" at bounding box center [82, 18] width 48 height 11
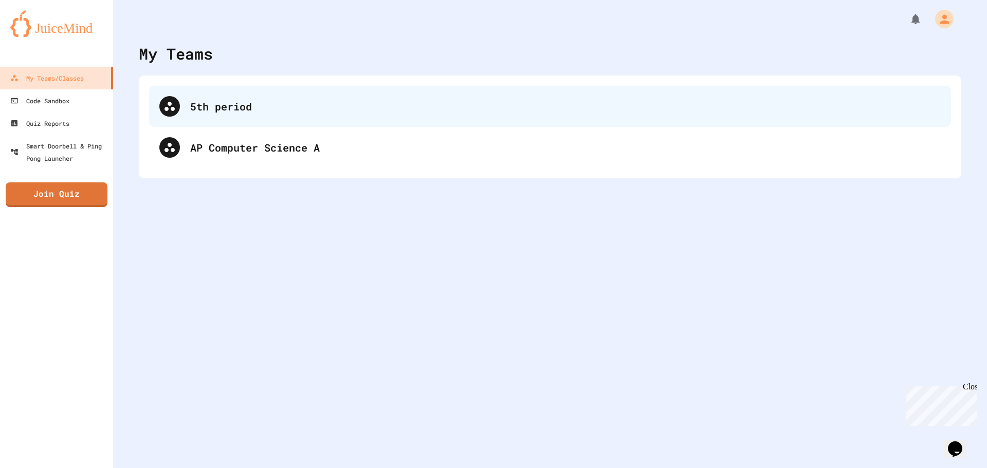
click at [363, 105] on div "5th period" at bounding box center [565, 106] width 750 height 15
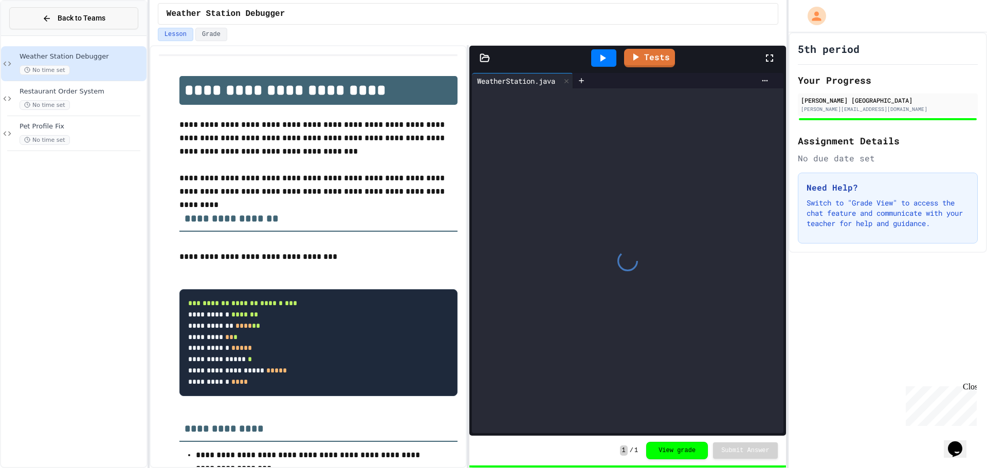
click at [73, 18] on span "Back to Teams" at bounding box center [82, 18] width 48 height 11
